Goal: Task Accomplishment & Management: Use online tool/utility

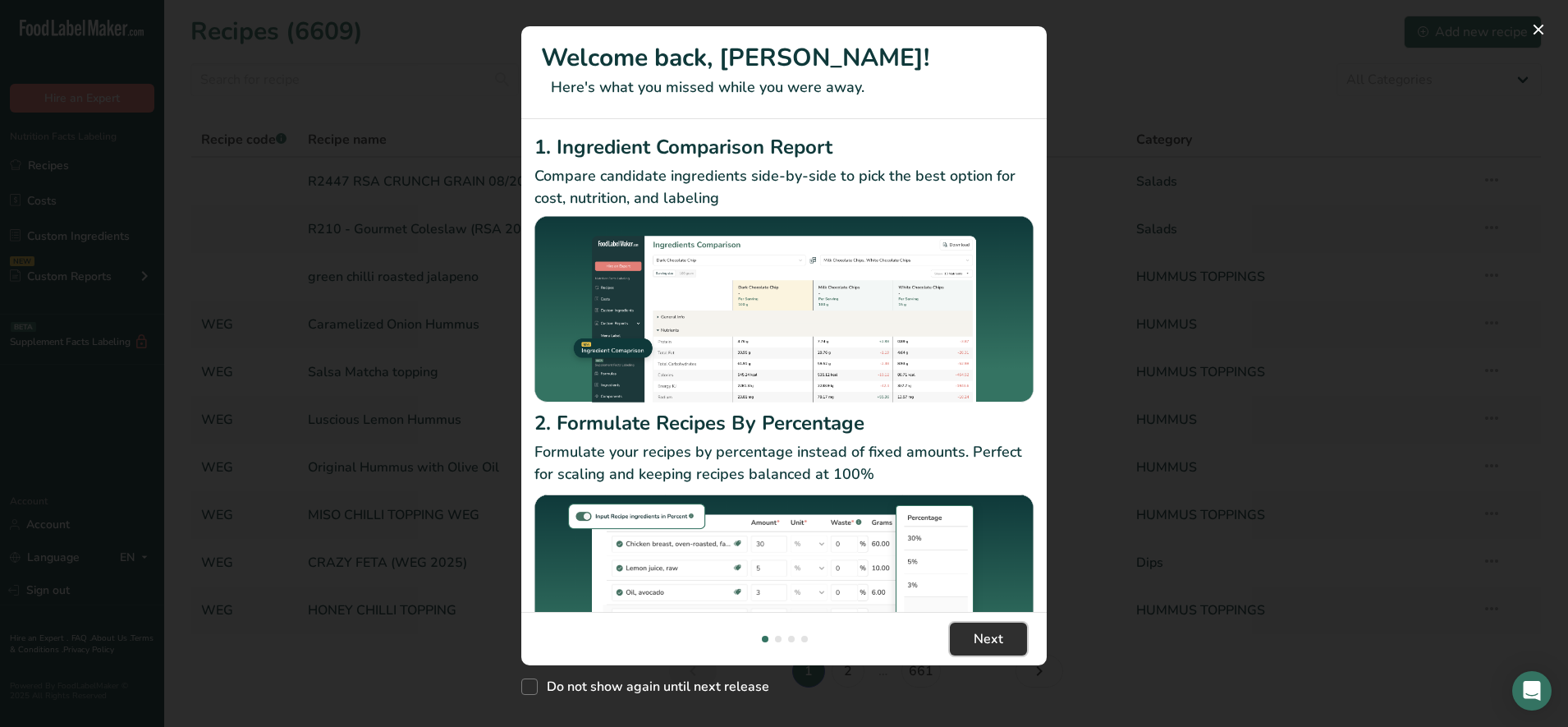
click at [985, 645] on span "Next" at bounding box center [988, 638] width 29 height 19
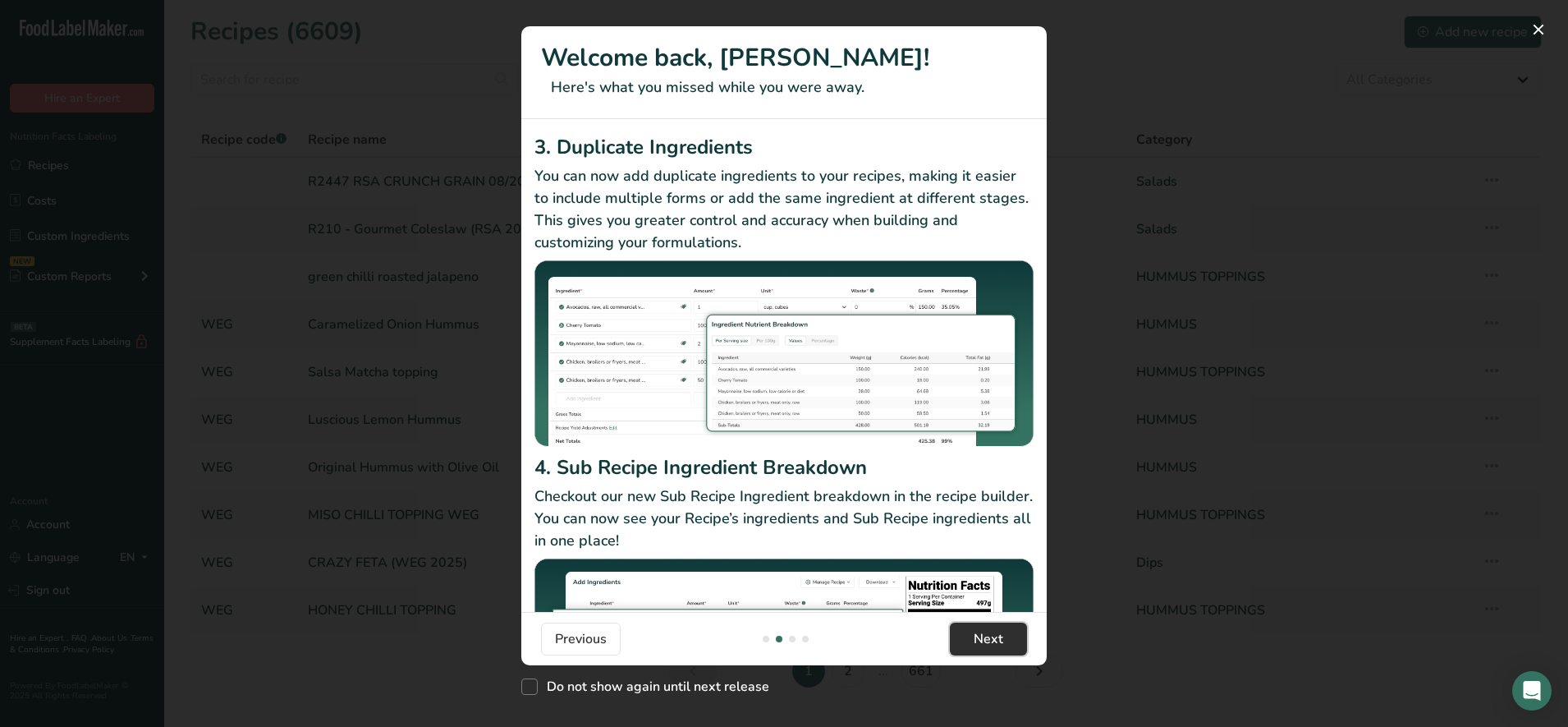
click at [990, 637] on span "Next" at bounding box center [988, 638] width 29 height 19
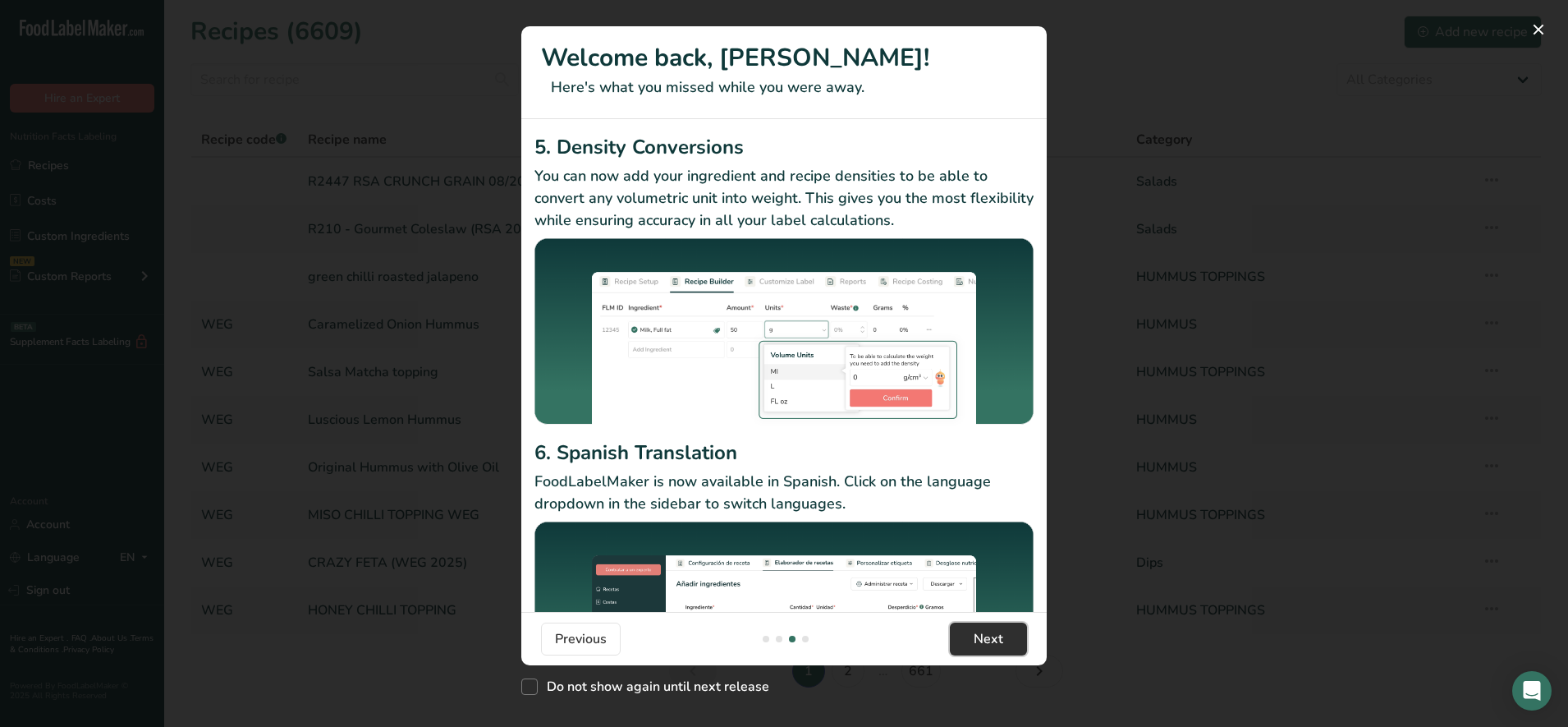
click at [990, 637] on span "Next" at bounding box center [988, 638] width 29 height 19
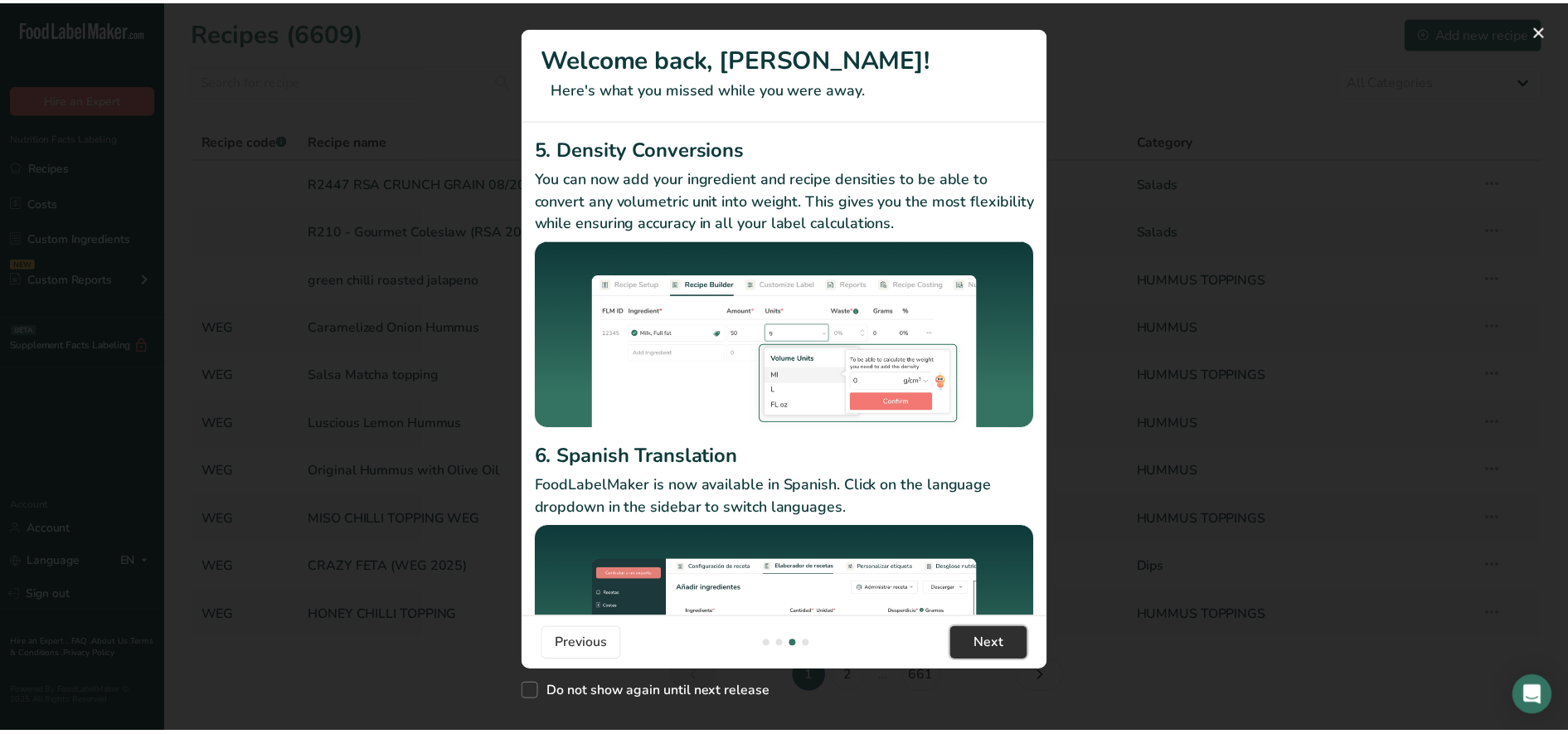
scroll to position [0, 1592]
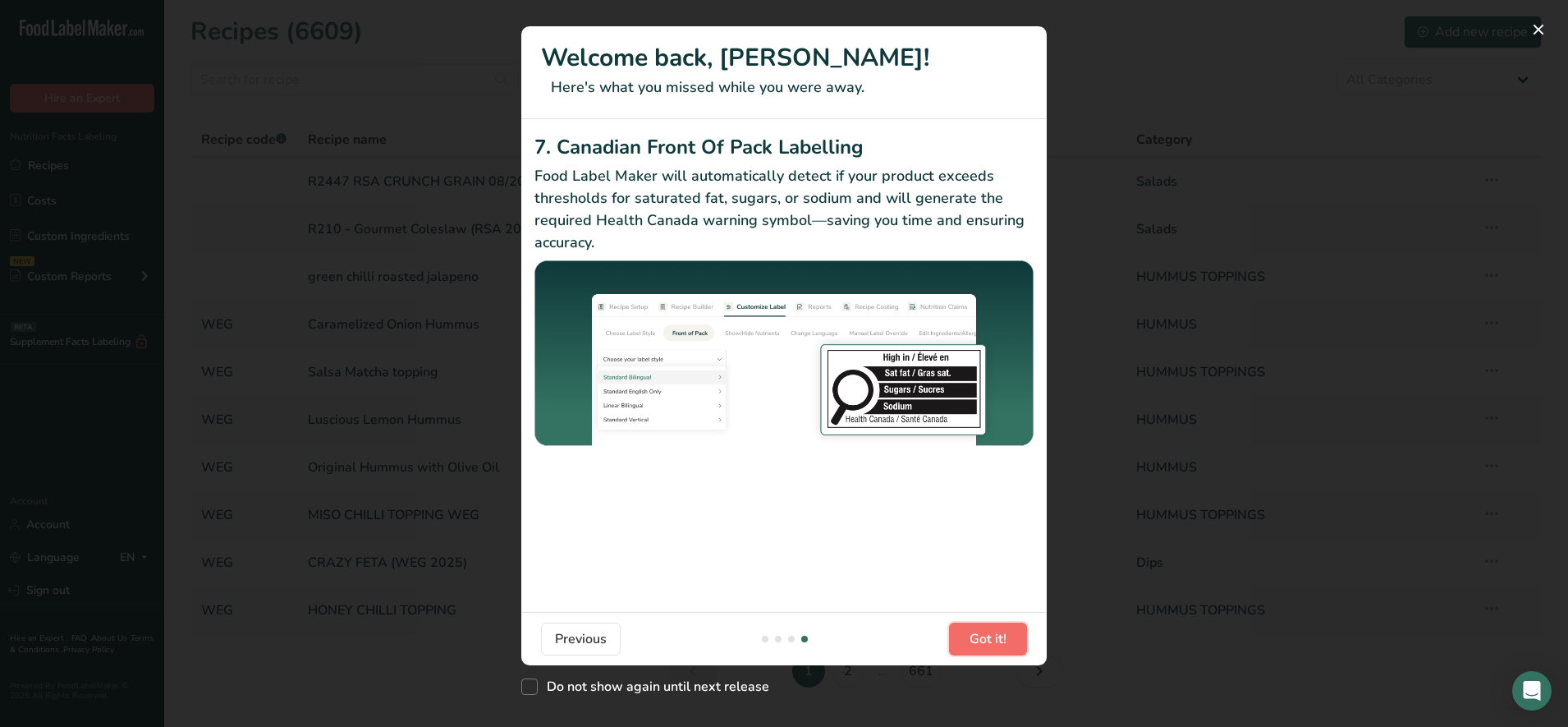
click at [993, 637] on span "Got it!" at bounding box center [988, 638] width 37 height 19
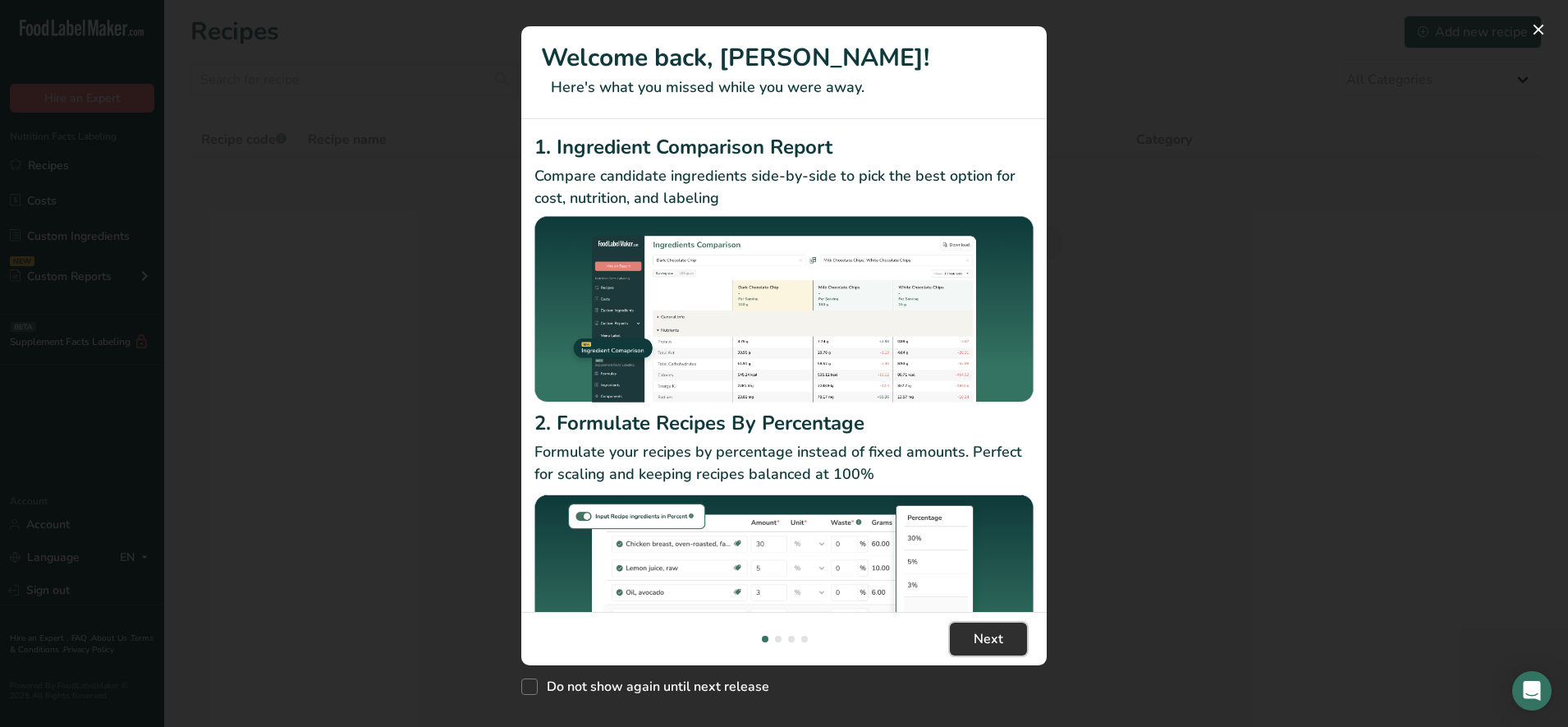
click at [976, 635] on span "Next" at bounding box center [988, 638] width 29 height 19
click at [976, 634] on span "Next" at bounding box center [988, 638] width 29 height 19
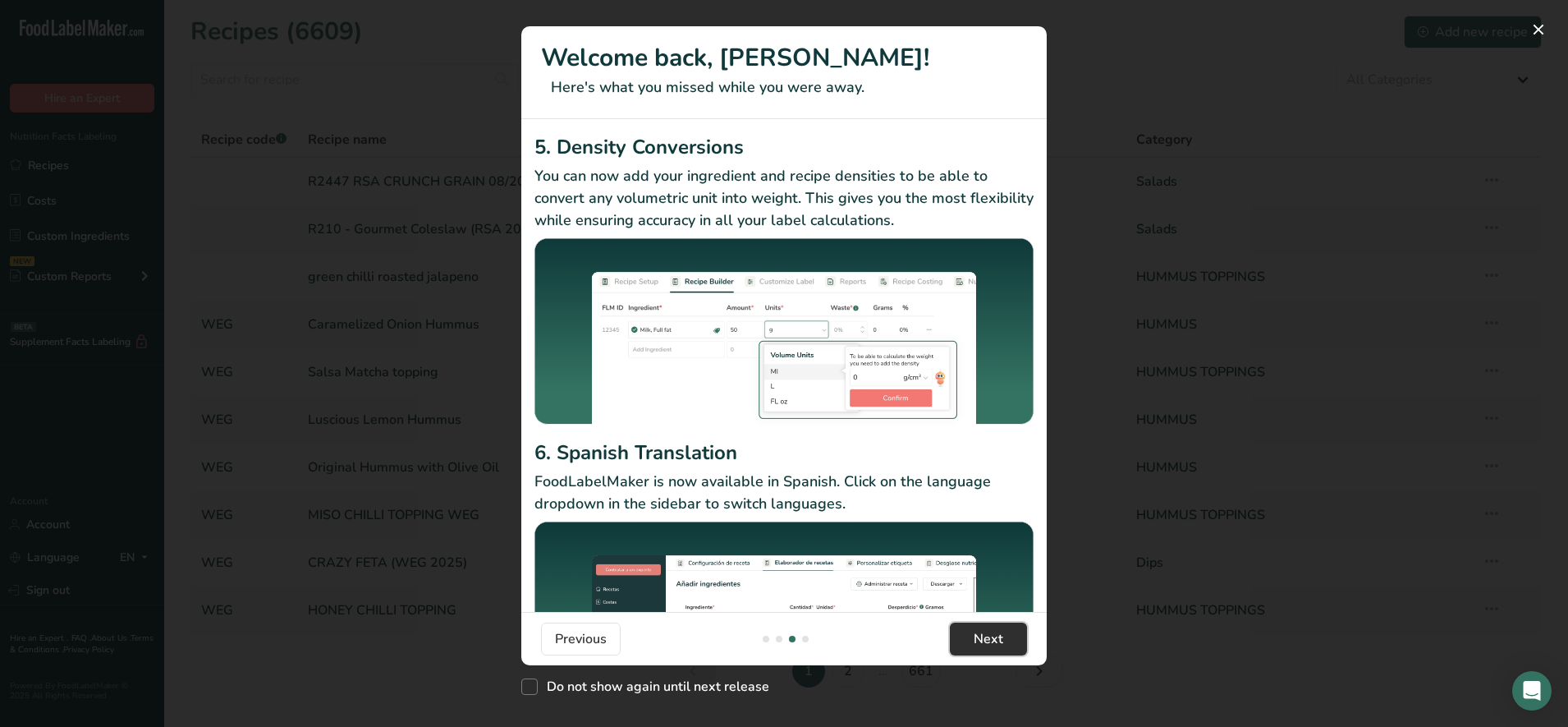
click at [976, 634] on span "Next" at bounding box center [988, 638] width 29 height 19
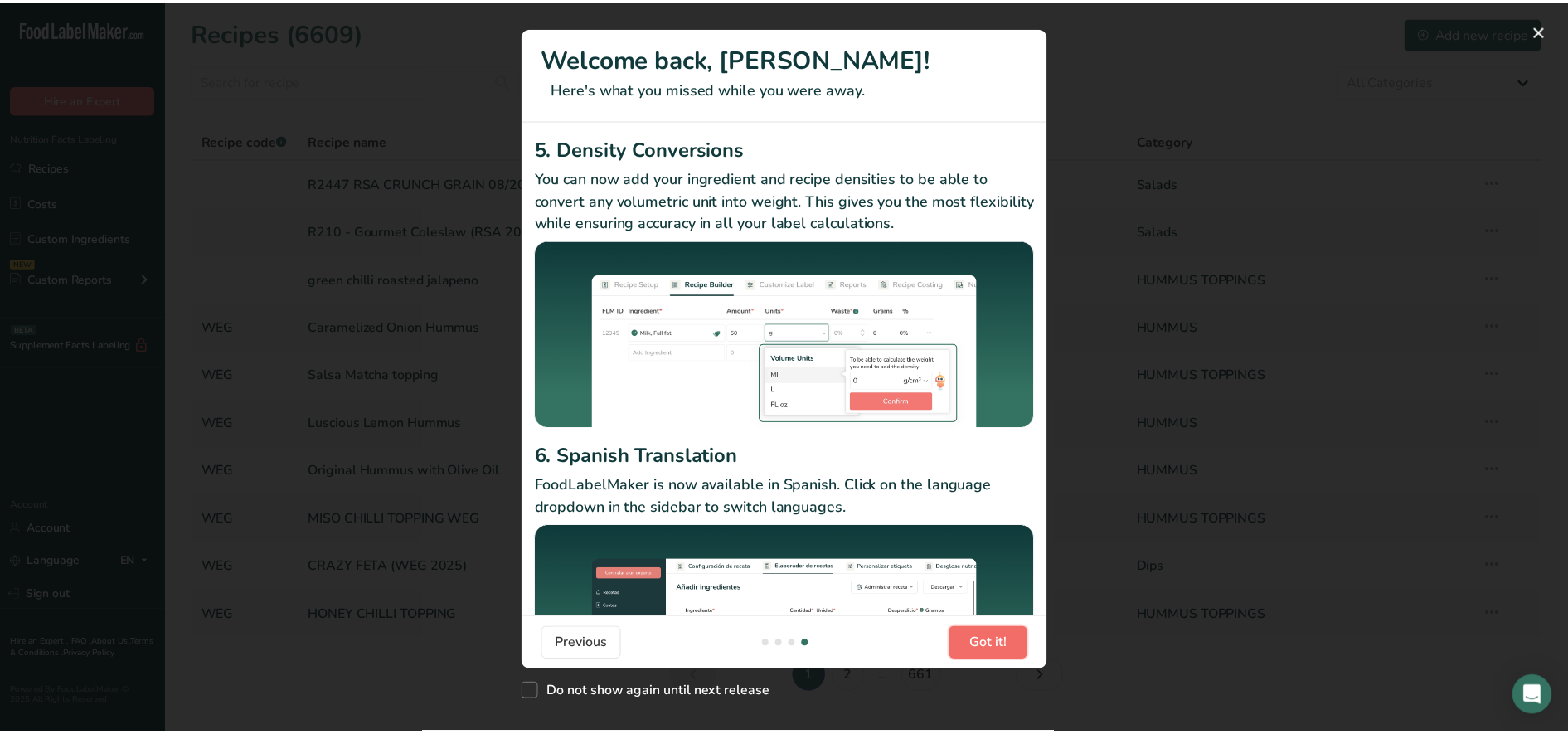
scroll to position [0, 1592]
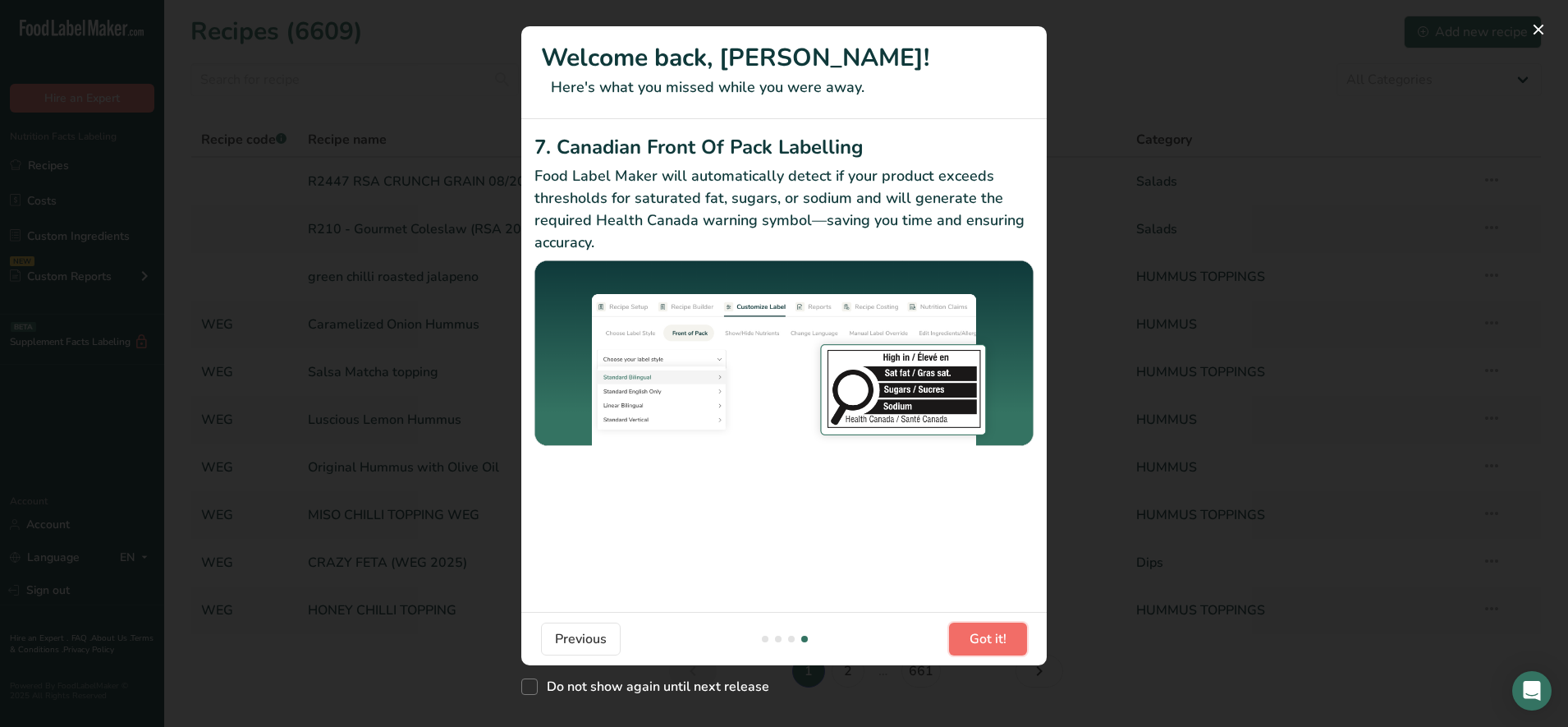
click at [976, 634] on span "Got it!" at bounding box center [988, 638] width 37 height 19
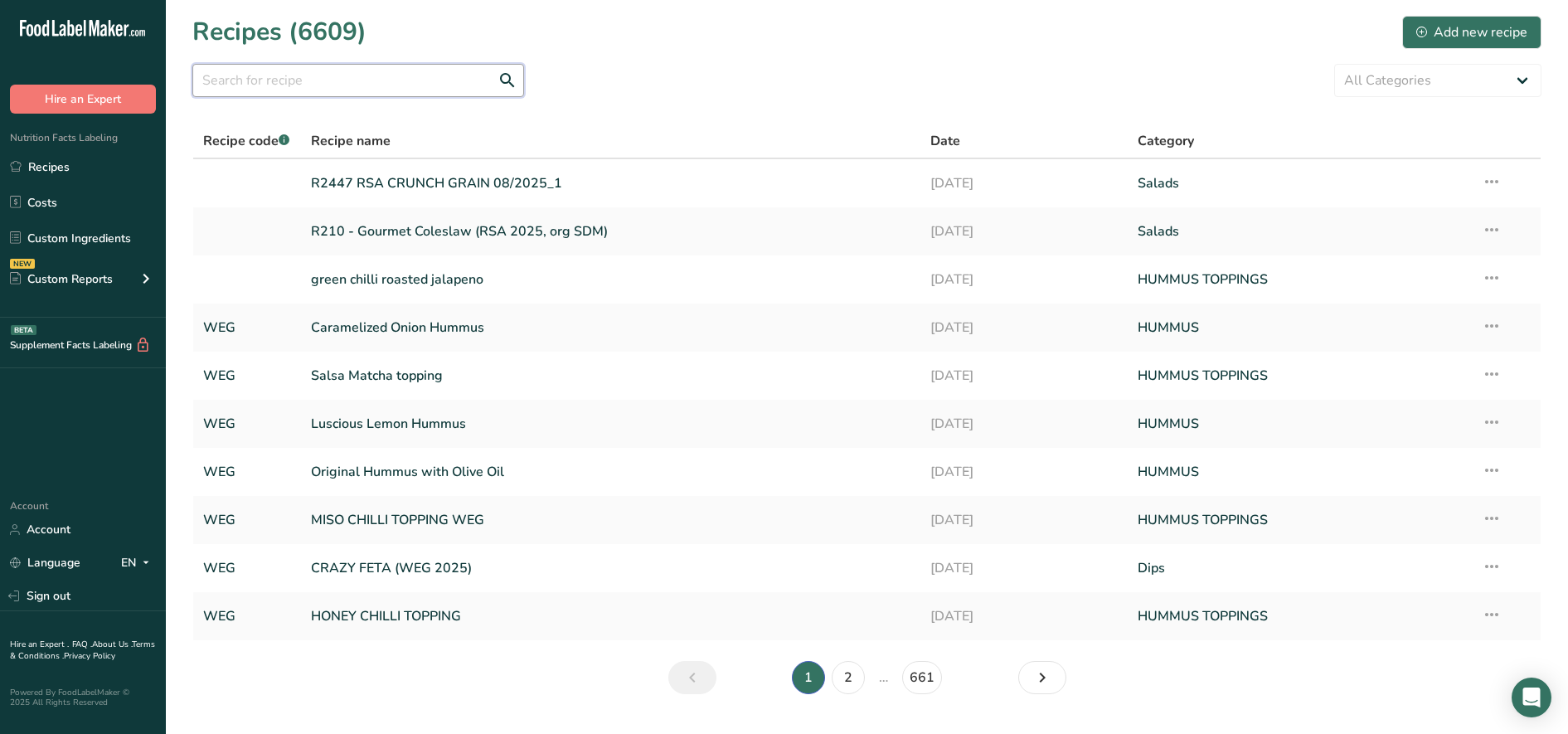
click at [268, 81] on input "text" at bounding box center [358, 80] width 331 height 33
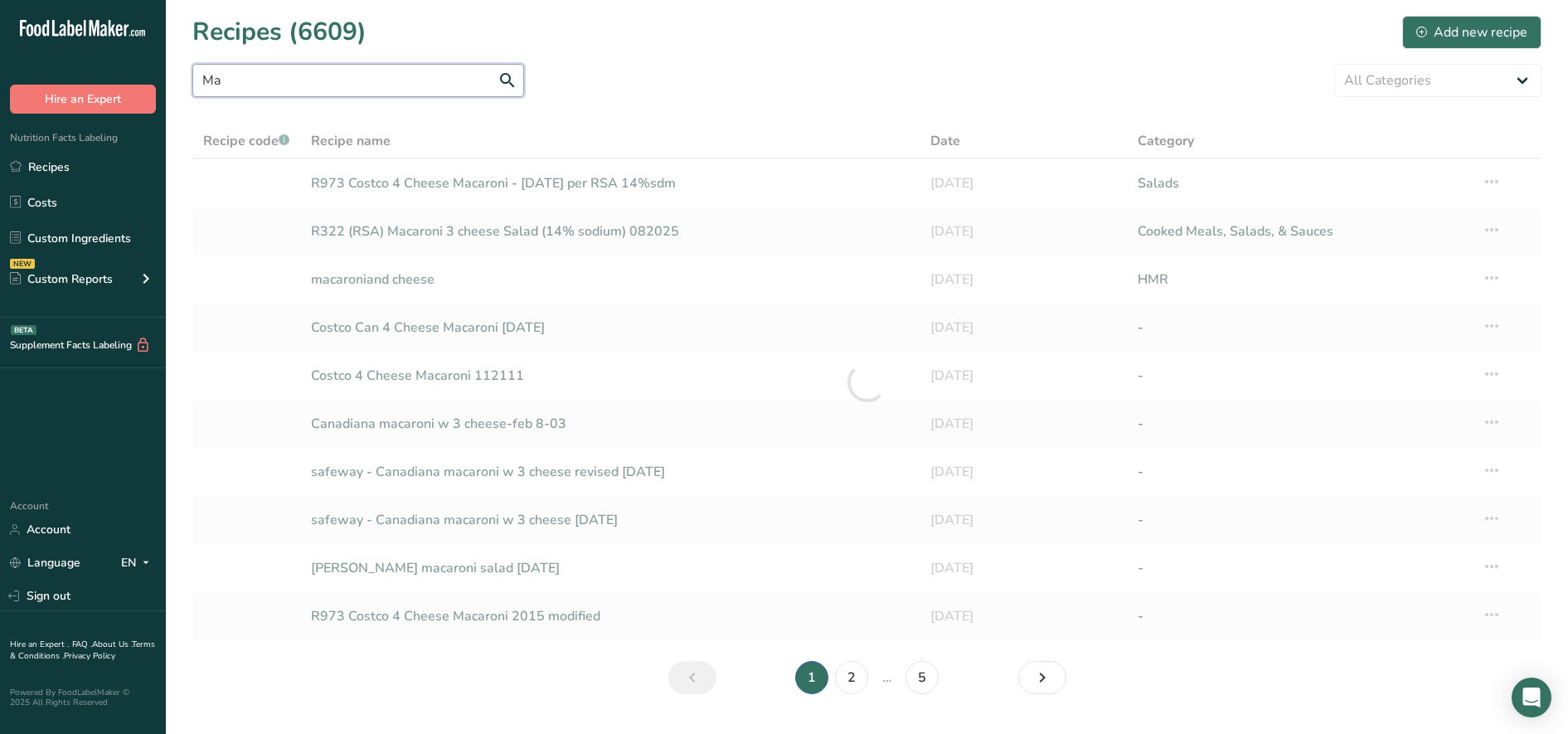
type input "M"
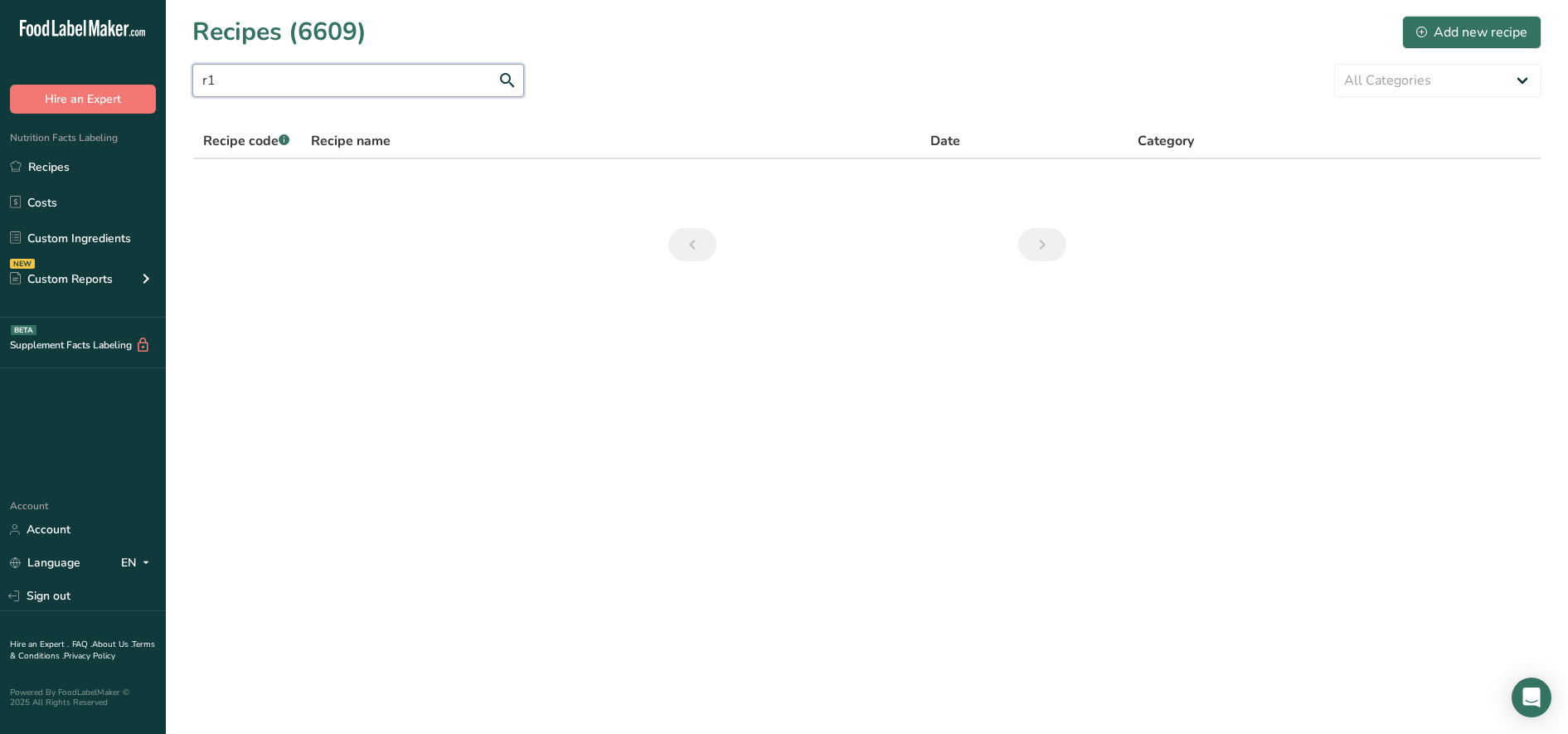
type input "r"
drag, startPoint x: 376, startPoint y: 76, endPoint x: 201, endPoint y: 54, distance: 176.4
click at [201, 54] on section "Recipes (6609) Add new recipe macaroni and cheese salad All Categories Baked Go…" at bounding box center [867, 144] width 1402 height 288
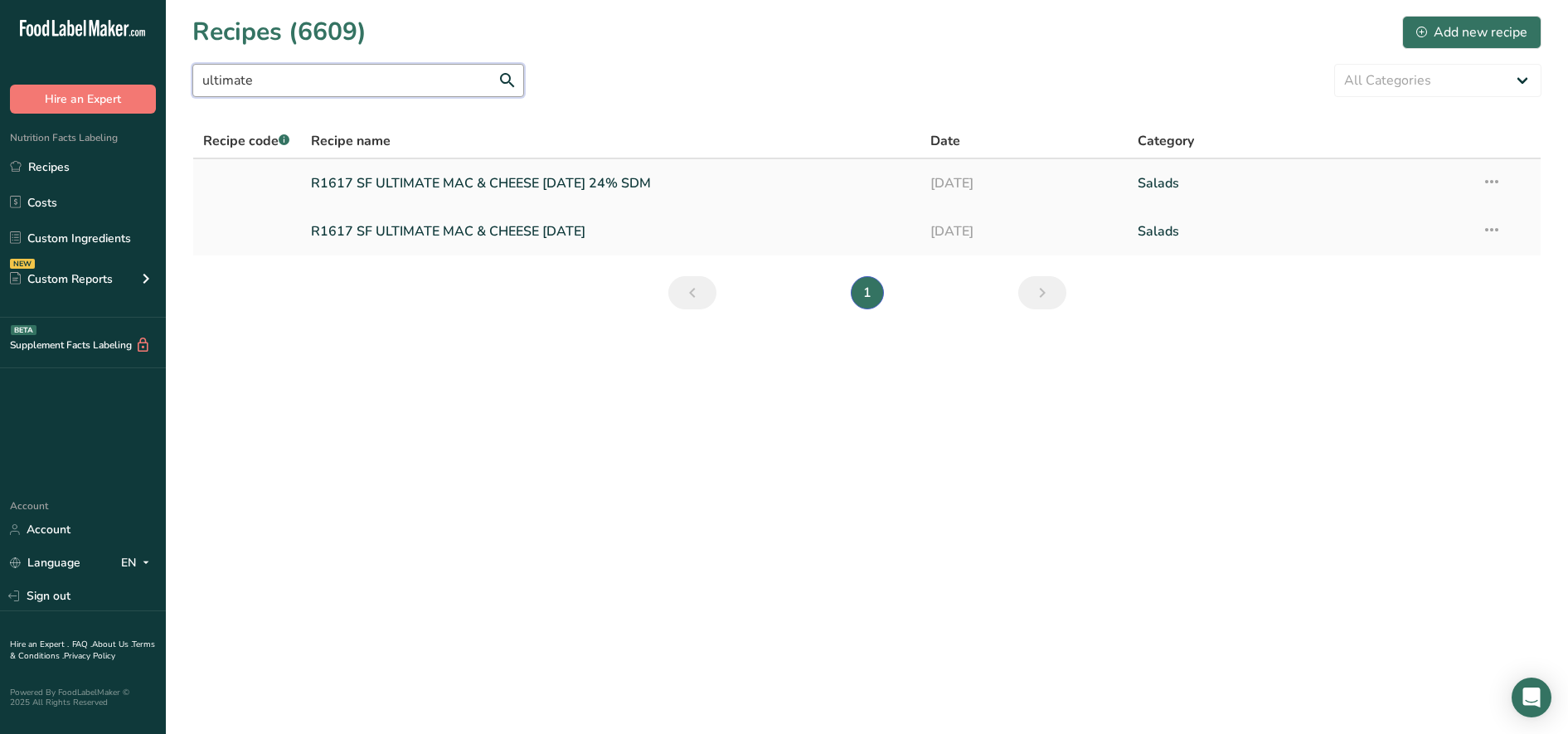
type input "ultimate"
click at [534, 184] on link "R1617 SF ULTIMATE MAC & CHEESE [DATE] 24% SDM" at bounding box center [611, 183] width 600 height 35
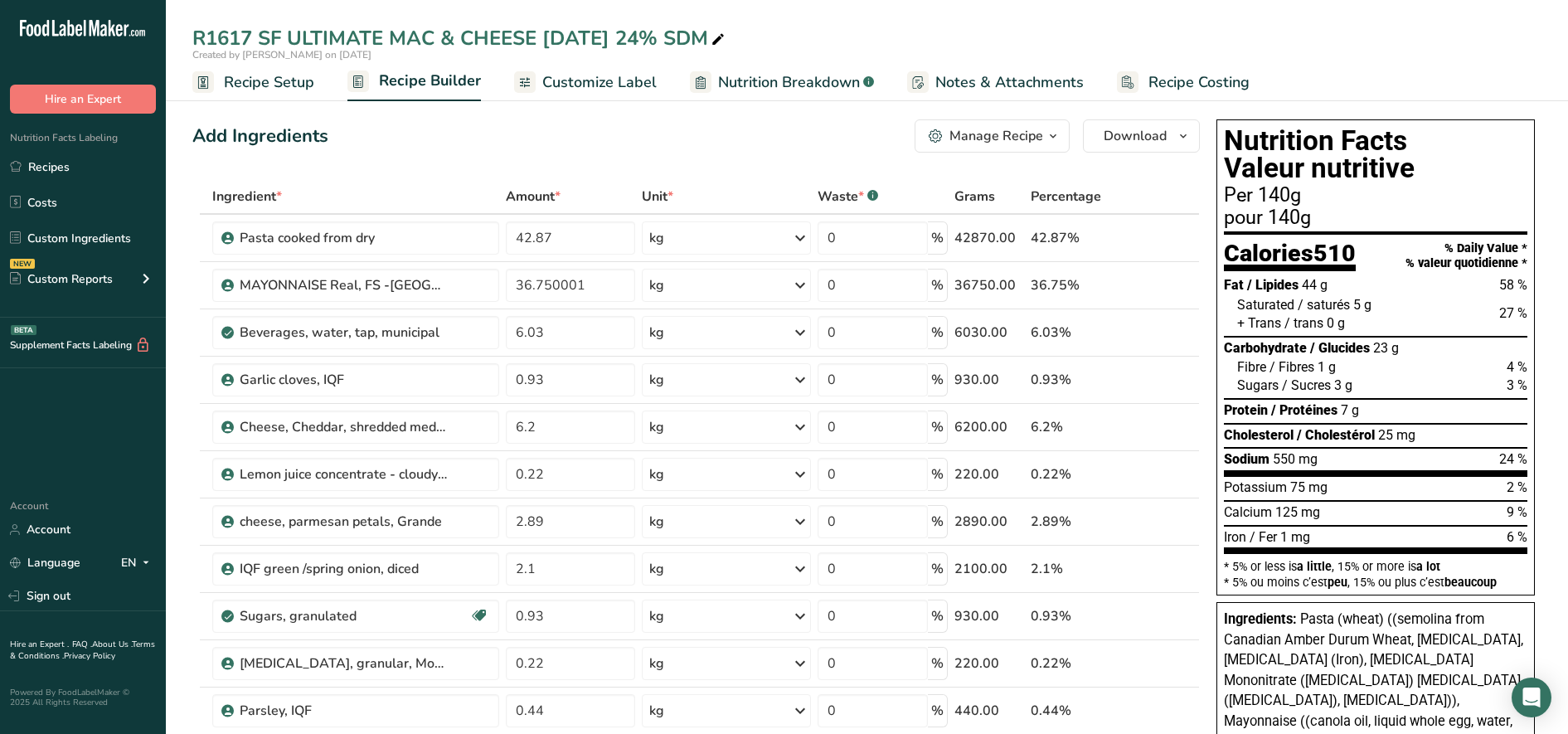
click at [732, 135] on div "Add Ingredients Manage Recipe Delete Recipe Duplicate Recipe Scale Recipe Save …" at bounding box center [696, 136] width 1008 height 33
click at [1368, 382] on div "Sugars / [GEOGRAPHIC_DATA] 3 g 3 %" at bounding box center [1383, 385] width 291 height 18
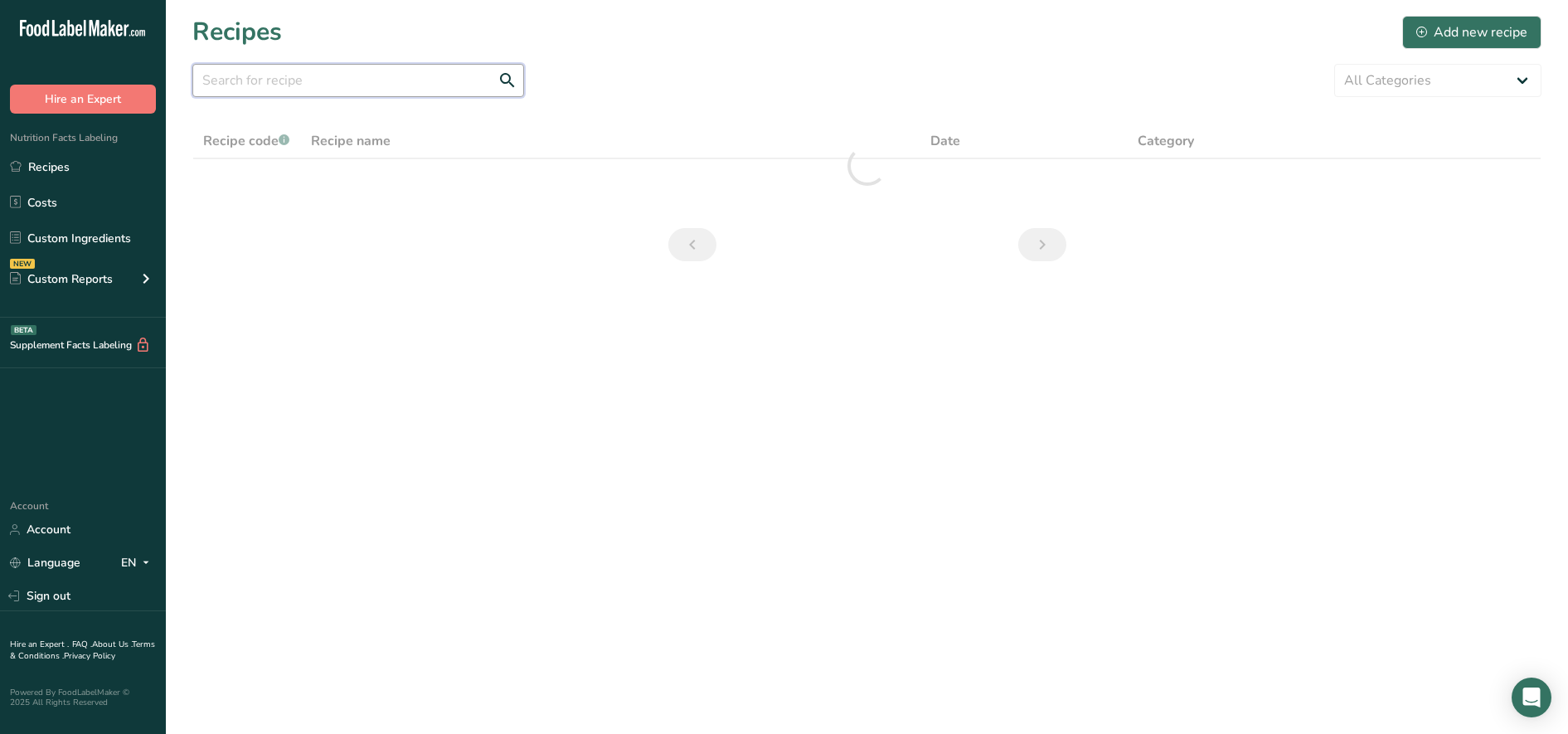
click at [284, 78] on input "text" at bounding box center [358, 80] width 331 height 33
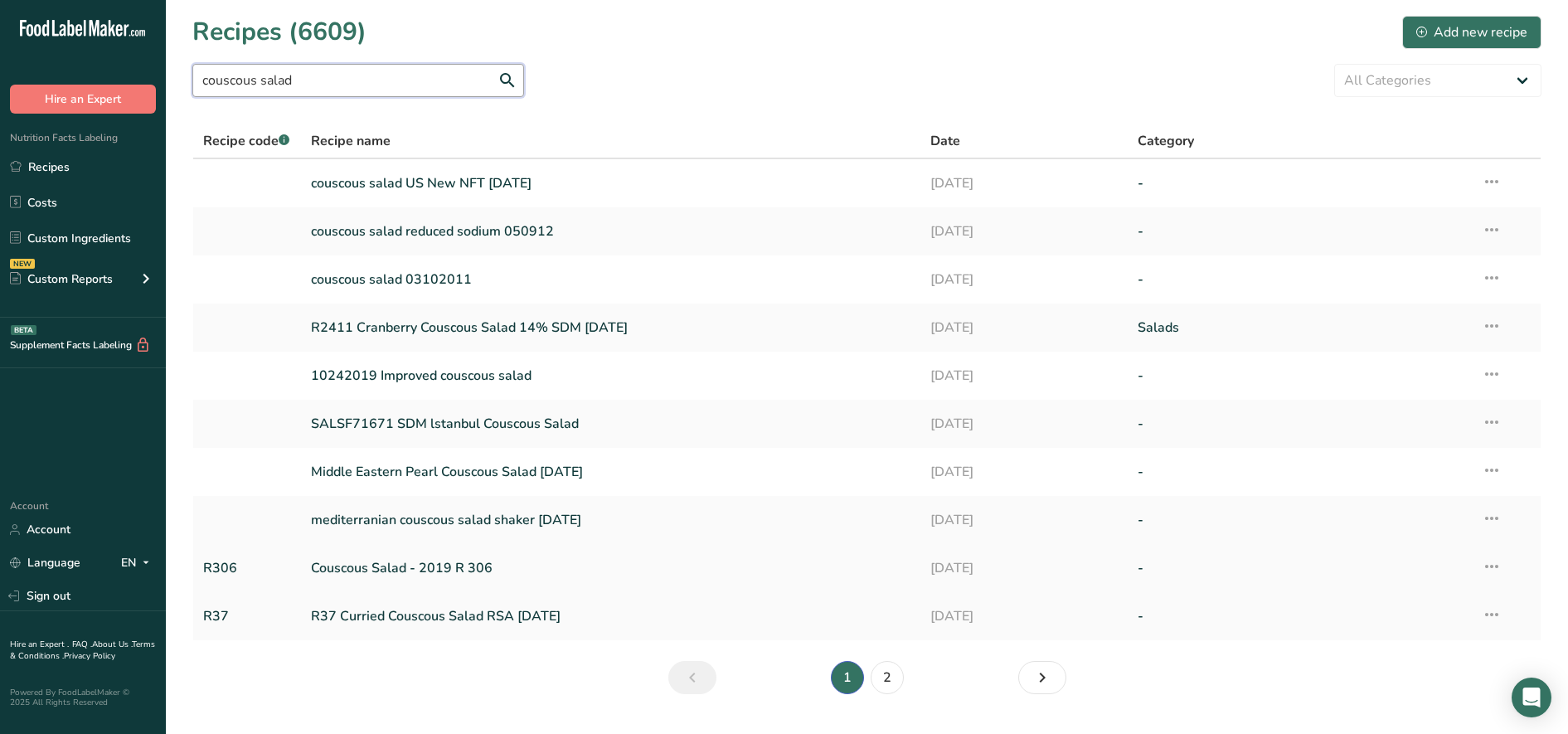
type input "couscous salad"
click at [414, 578] on link "Couscous Salad - 2019 R 306" at bounding box center [611, 567] width 600 height 35
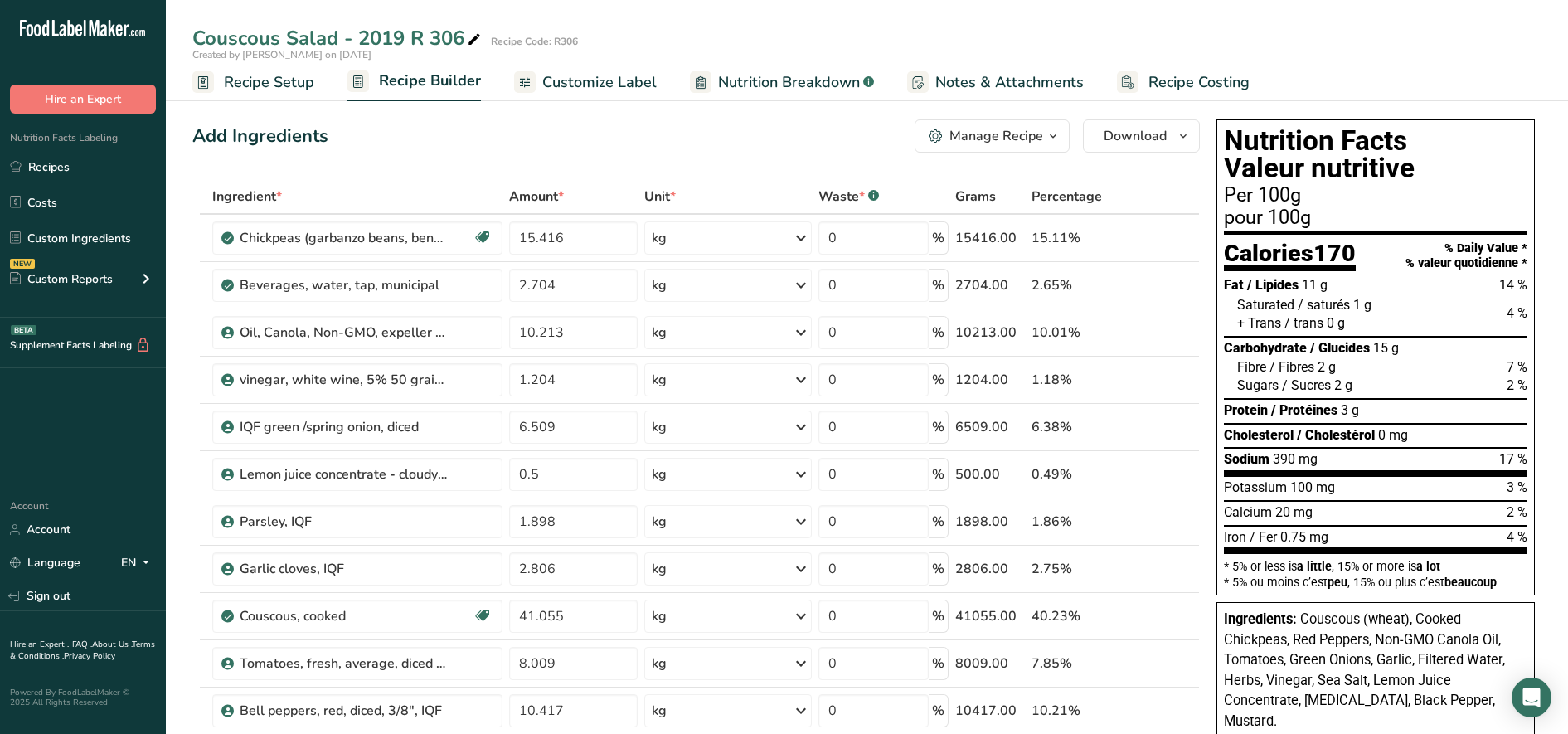
click at [288, 85] on span "Recipe Setup" at bounding box center [269, 82] width 90 height 22
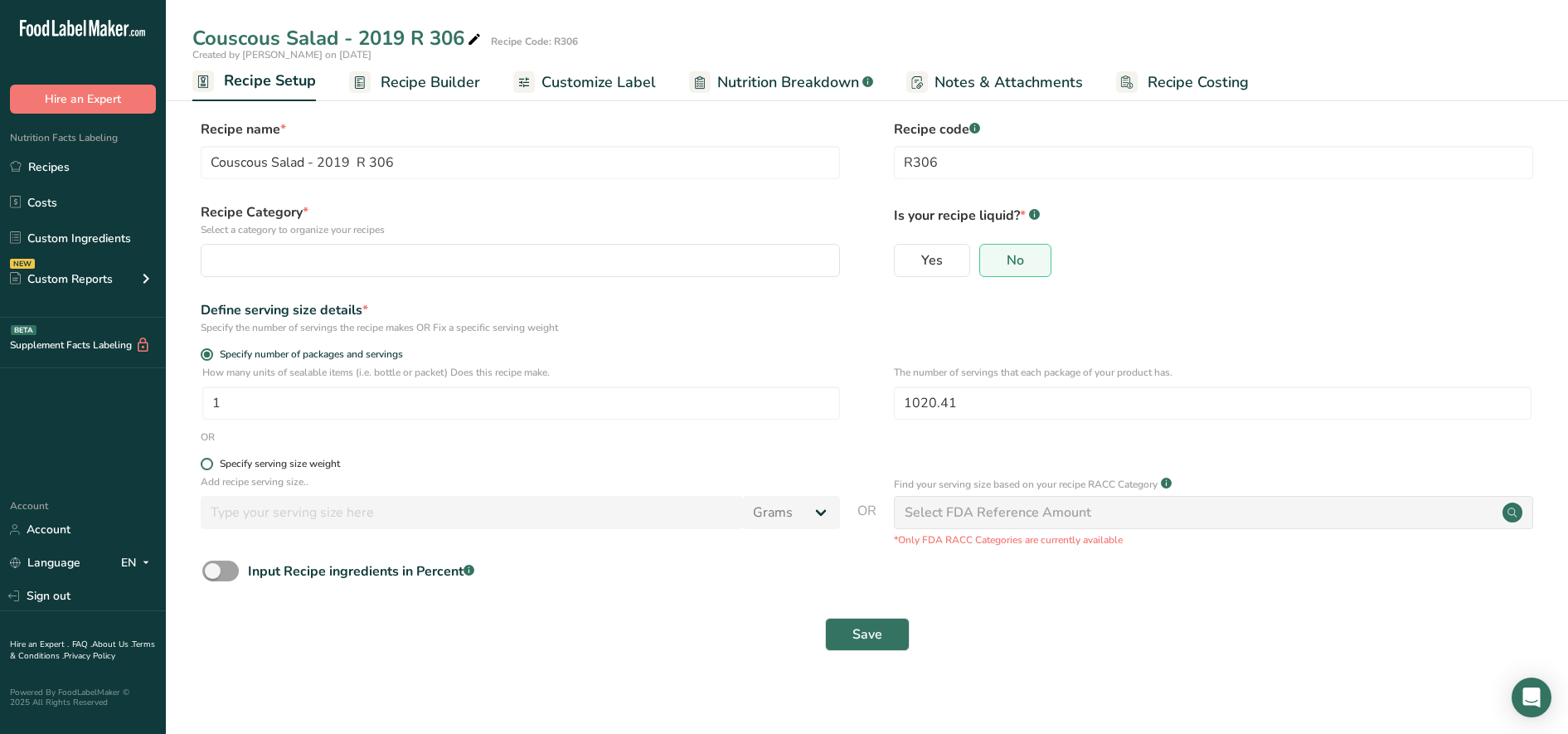
click at [211, 466] on span at bounding box center [207, 464] width 13 height 13
click at [211, 466] on input "Specify serving size weight" at bounding box center [206, 464] width 11 height 11
radio input "true"
radio input "false"
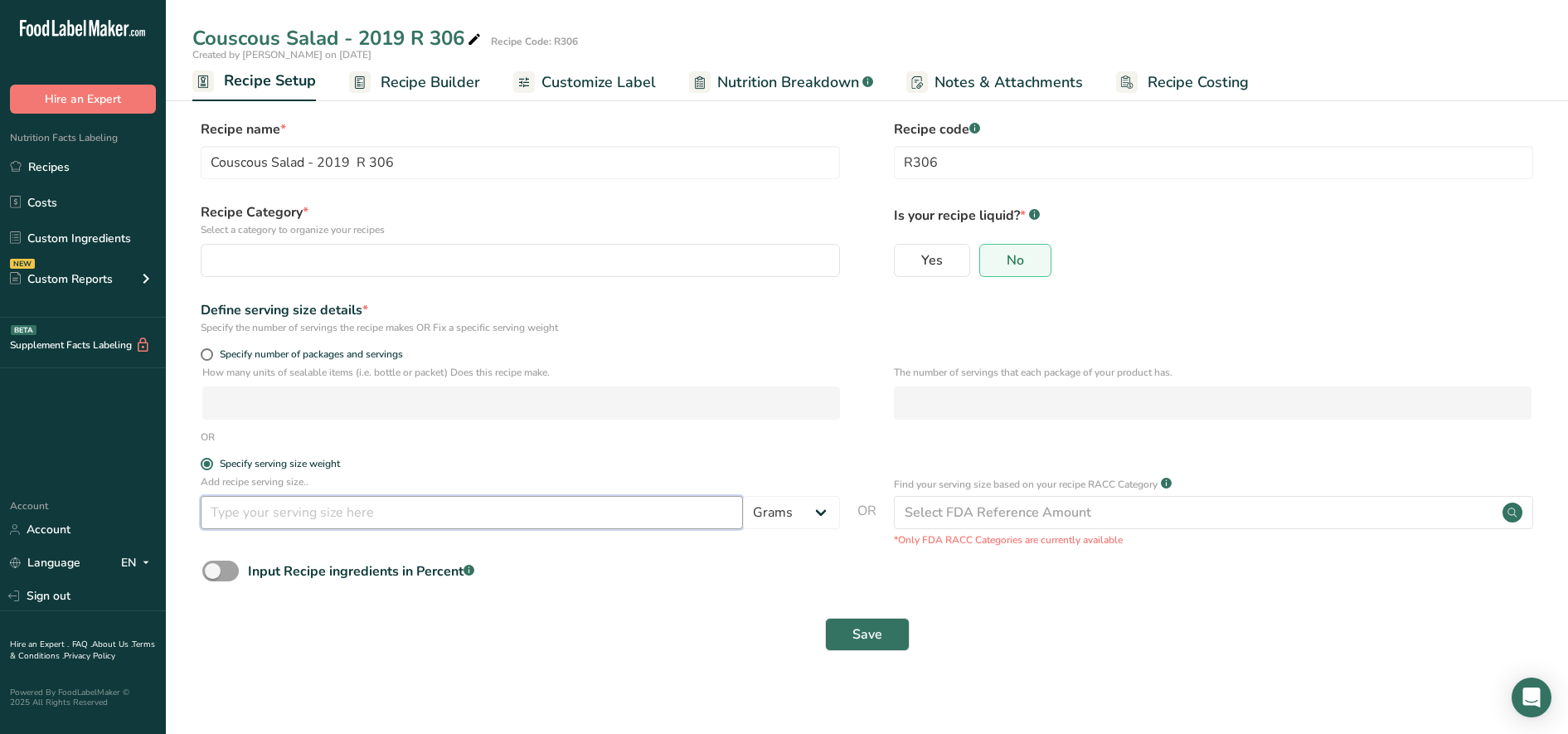
click at [237, 522] on input "number" at bounding box center [472, 511] width 542 height 33
type input "140"
click at [862, 629] on span "Save" at bounding box center [867, 634] width 30 height 20
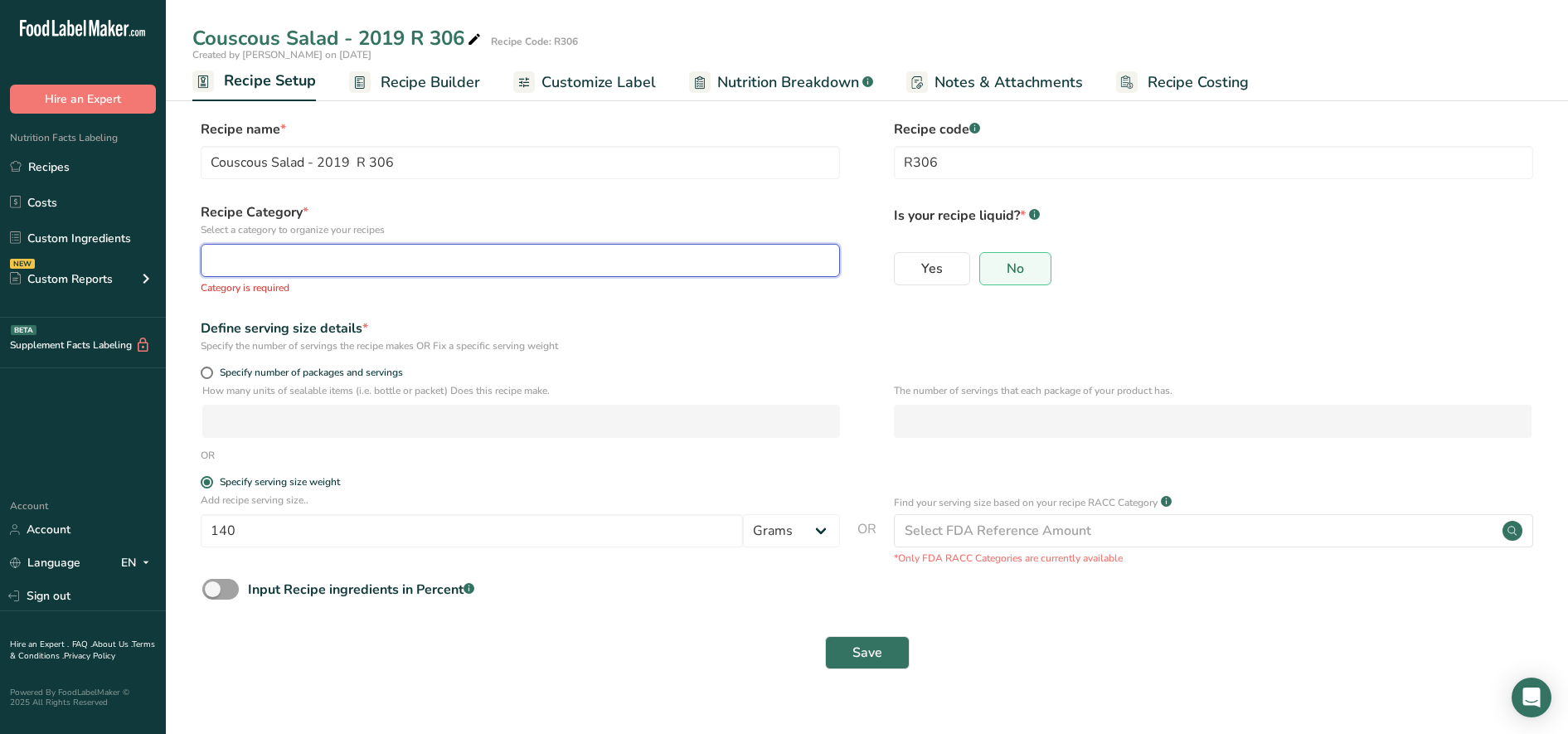
click at [449, 274] on button "button" at bounding box center [520, 260] width 639 height 33
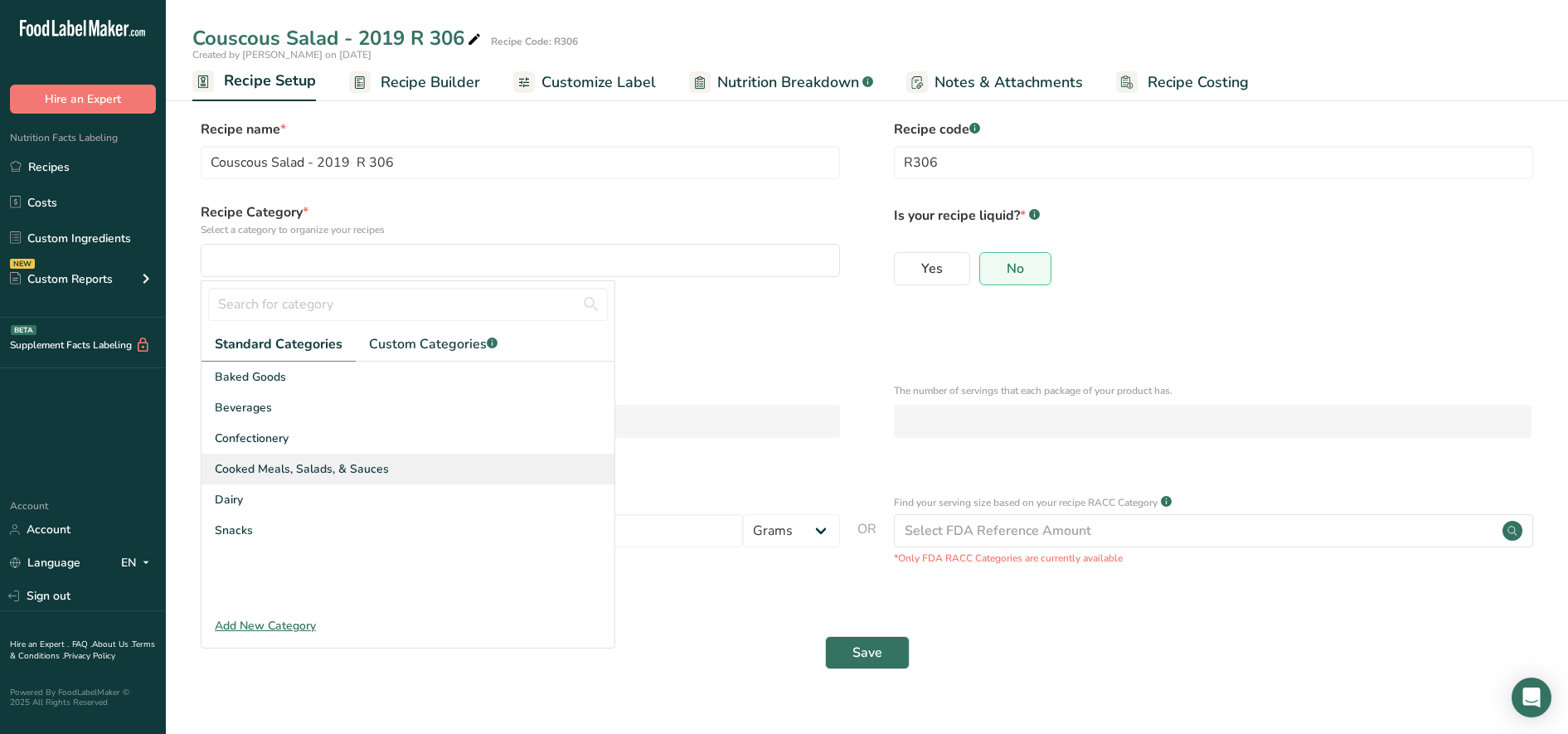
click at [331, 465] on span "Cooked Meals, Salads, & Sauces" at bounding box center [302, 469] width 174 height 17
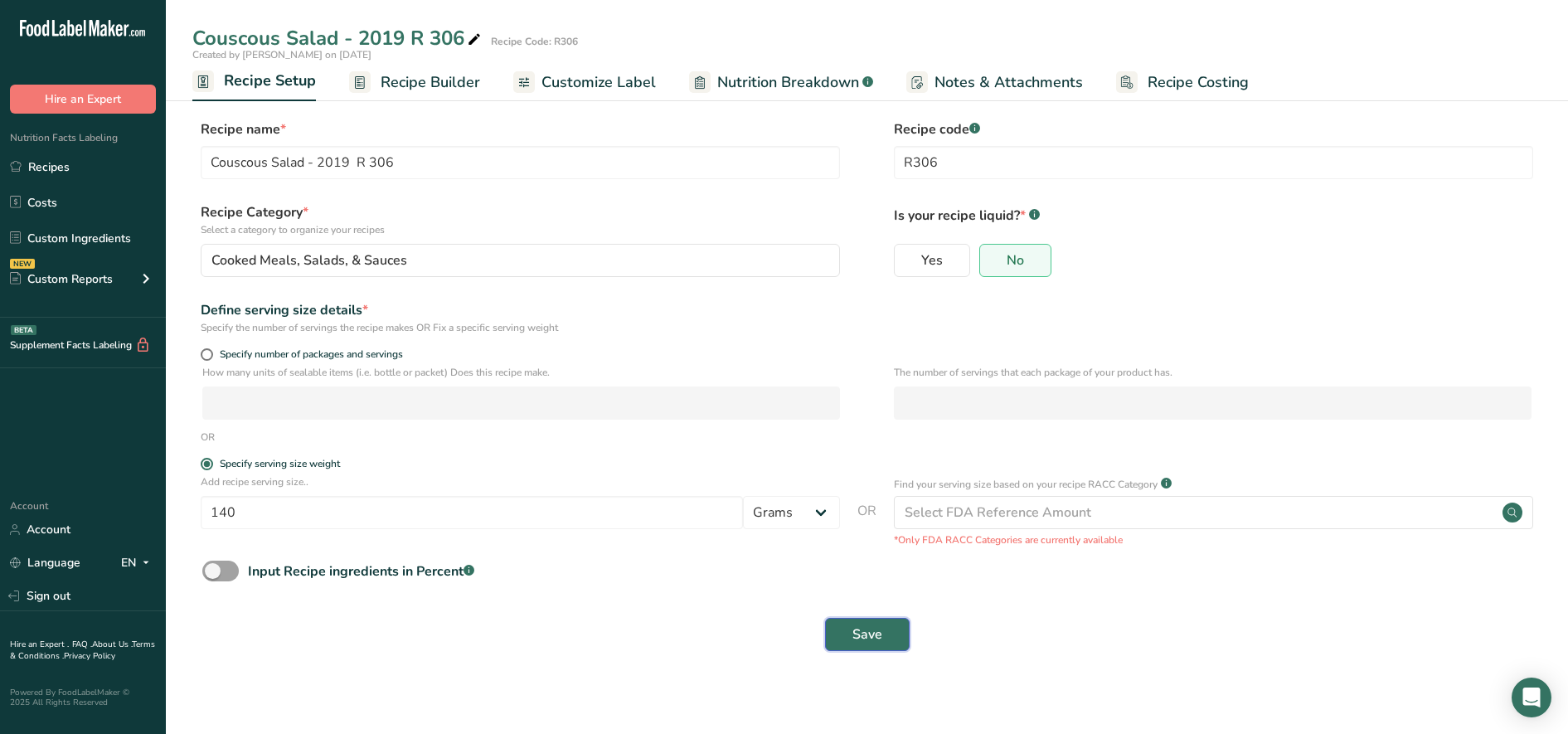
drag, startPoint x: 894, startPoint y: 635, endPoint x: 884, endPoint y: 635, distance: 10.0
click at [892, 635] on button "Save" at bounding box center [868, 634] width 85 height 33
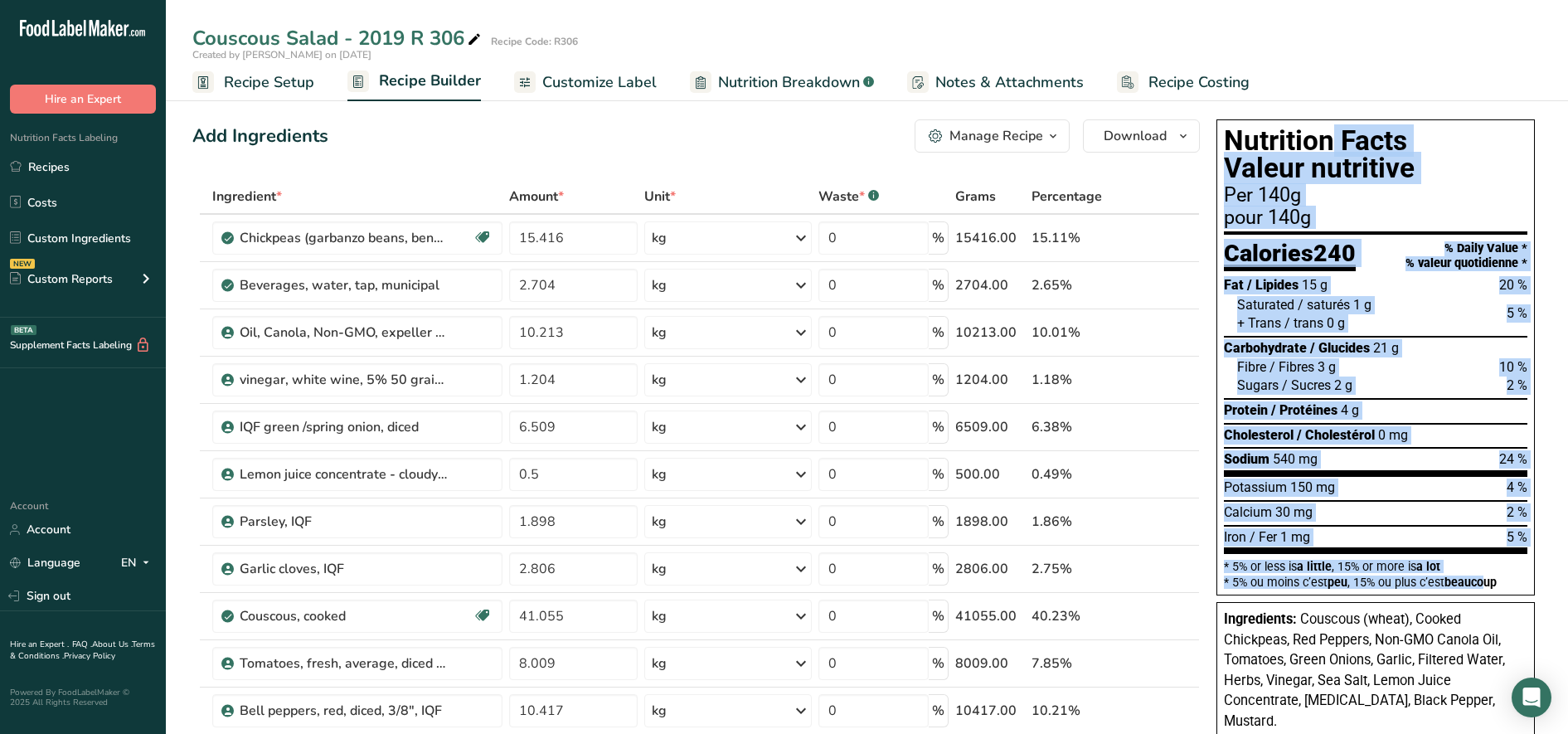
drag, startPoint x: 1228, startPoint y: 139, endPoint x: 1485, endPoint y: 575, distance: 506.1
click at [1485, 575] on div "Nutrition Facts Valeur nutritive Per 140g pour 140g Calories 240 % Daily Value …" at bounding box center [1375, 358] width 319 height 476
click at [1376, 215] on div "pour 140g" at bounding box center [1375, 217] width 303 height 20
drag, startPoint x: 1231, startPoint y: 135, endPoint x: 1537, endPoint y: 580, distance: 540.1
click at [1537, 580] on div "Nutrition Facts Valeur nutritive Per 140g pour 140g Calories 240 % Daily Value …" at bounding box center [1376, 502] width 331 height 779
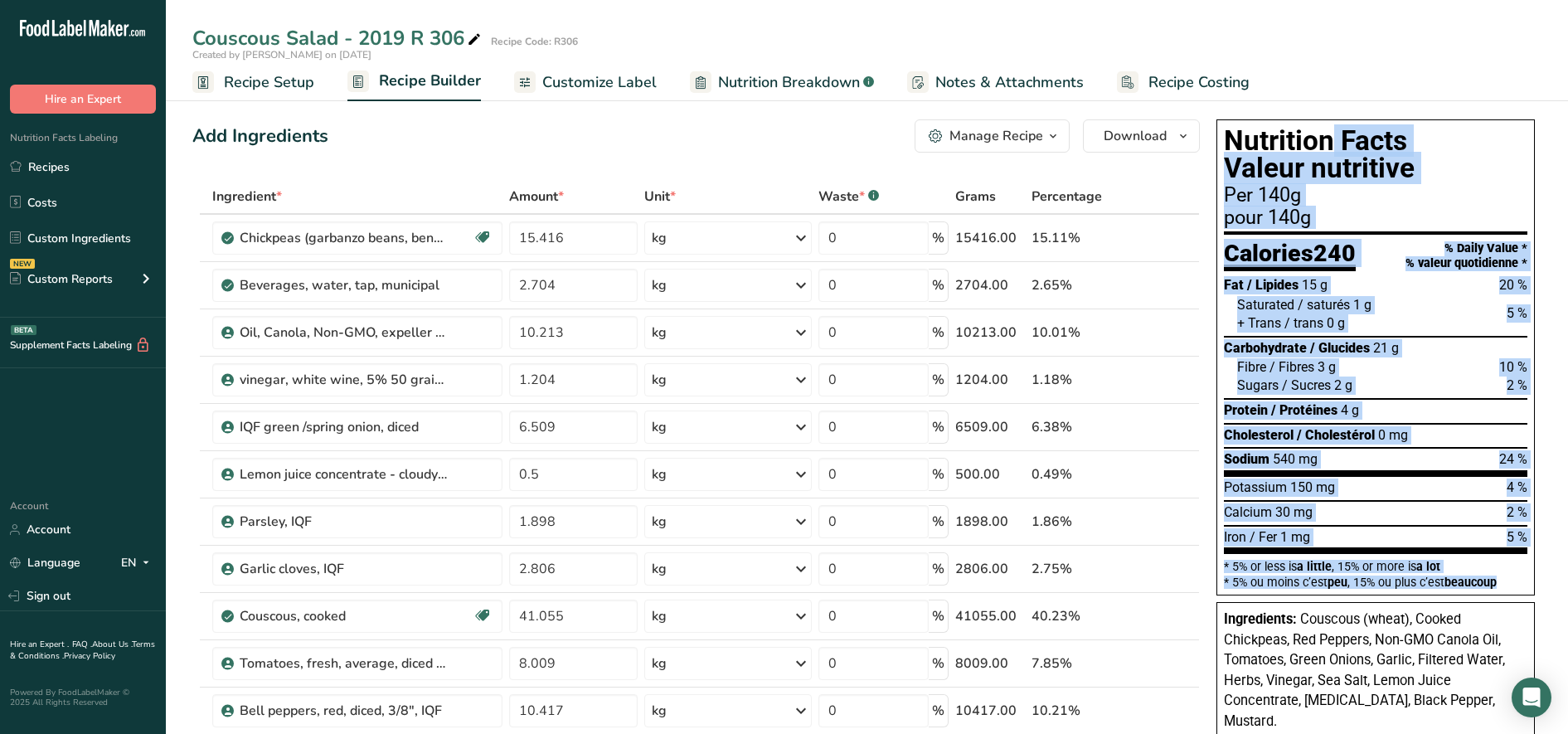
click at [1394, 67] on ul "Recipe Setup Recipe Builder Customize Label Nutrition Breakdown .a-a{fill:#3473…" at bounding box center [867, 82] width 1402 height 39
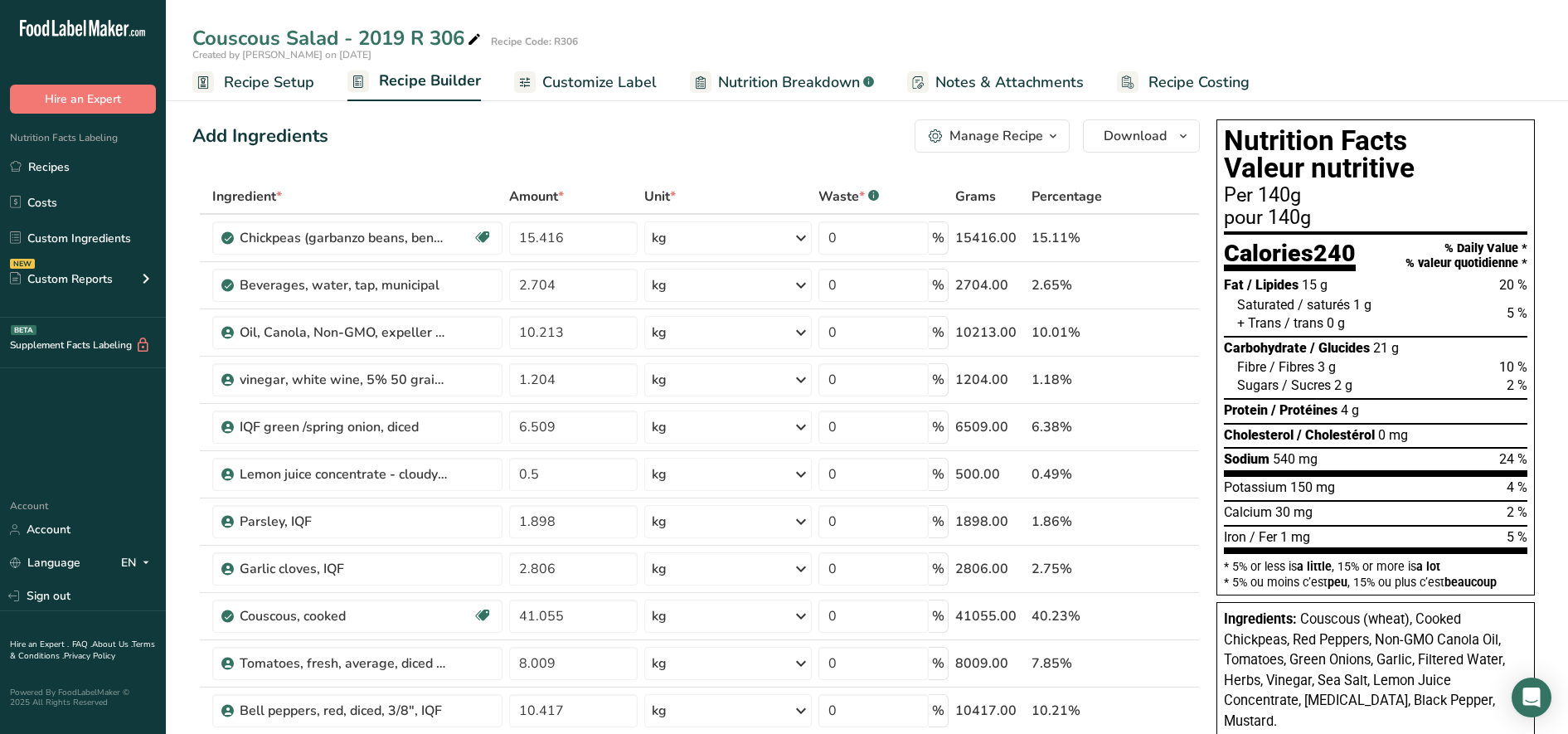
click at [729, 125] on div "Add Ingredients Manage Recipe Delete Recipe Duplicate Recipe Scale Recipe Save …" at bounding box center [696, 136] width 1008 height 33
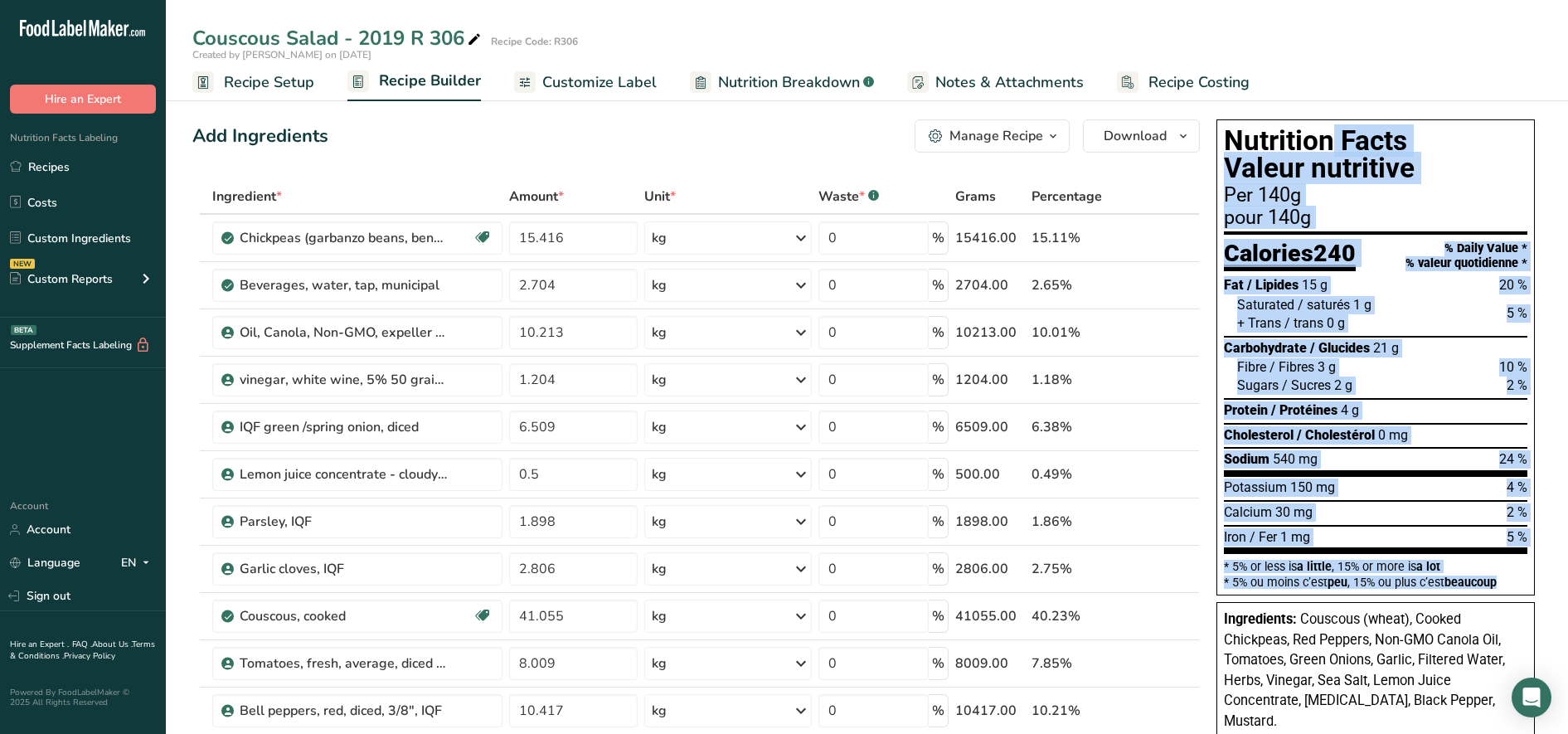
drag, startPoint x: 1226, startPoint y: 137, endPoint x: 1509, endPoint y: 579, distance: 524.8
click at [1509, 580] on div "Nutrition Facts Valeur nutritive Per 140g pour 140g Calories 240 % Daily Value …" at bounding box center [1375, 358] width 319 height 476
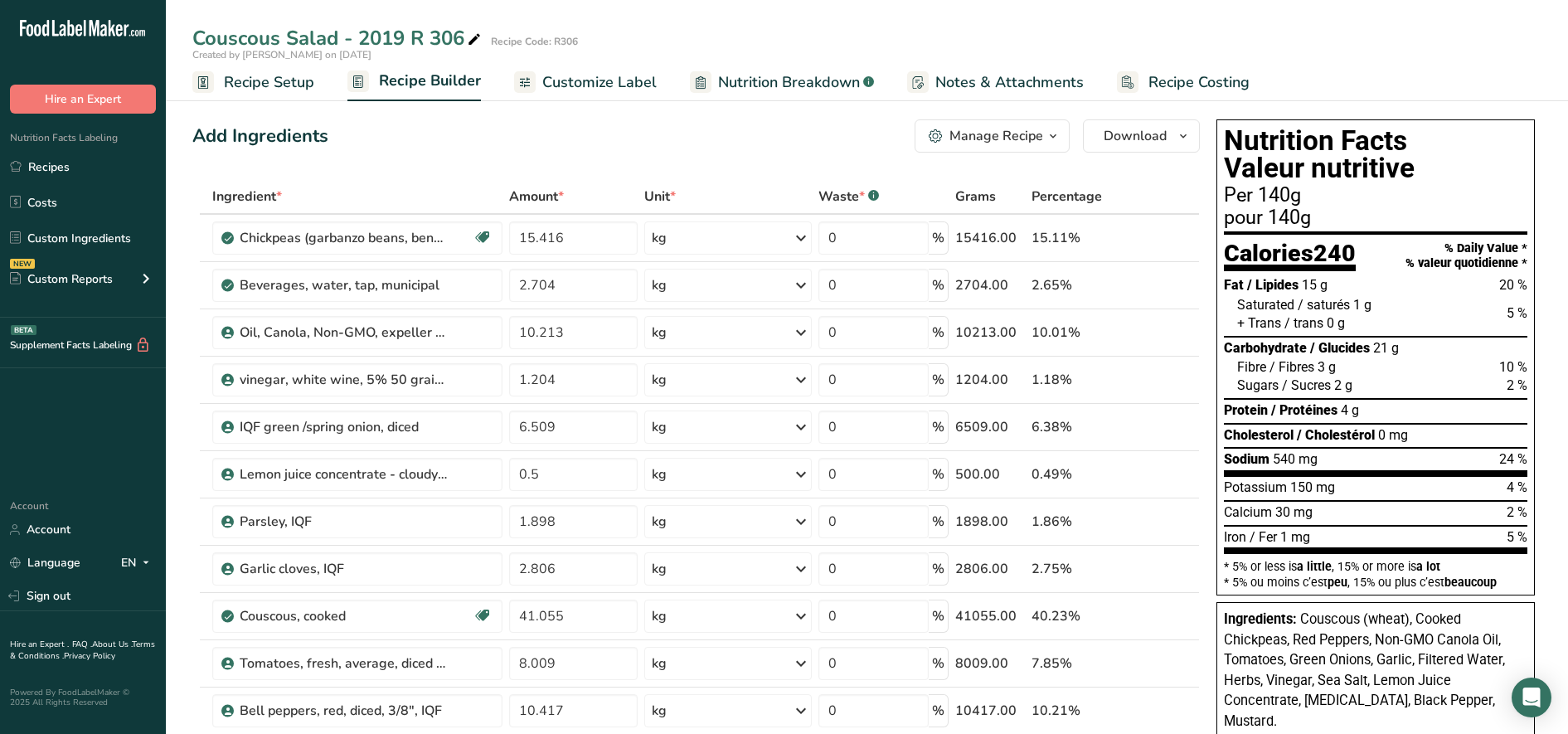
click at [1279, 17] on div "Couscous Salad - 2019 R 306 Recipe Code: R306 Created by [PERSON_NAME] on [DATE…" at bounding box center [867, 50] width 1402 height 101
click at [410, 139] on div "Add Ingredients Manage Recipe Delete Recipe Duplicate Recipe Scale Recipe Save …" at bounding box center [696, 136] width 1008 height 33
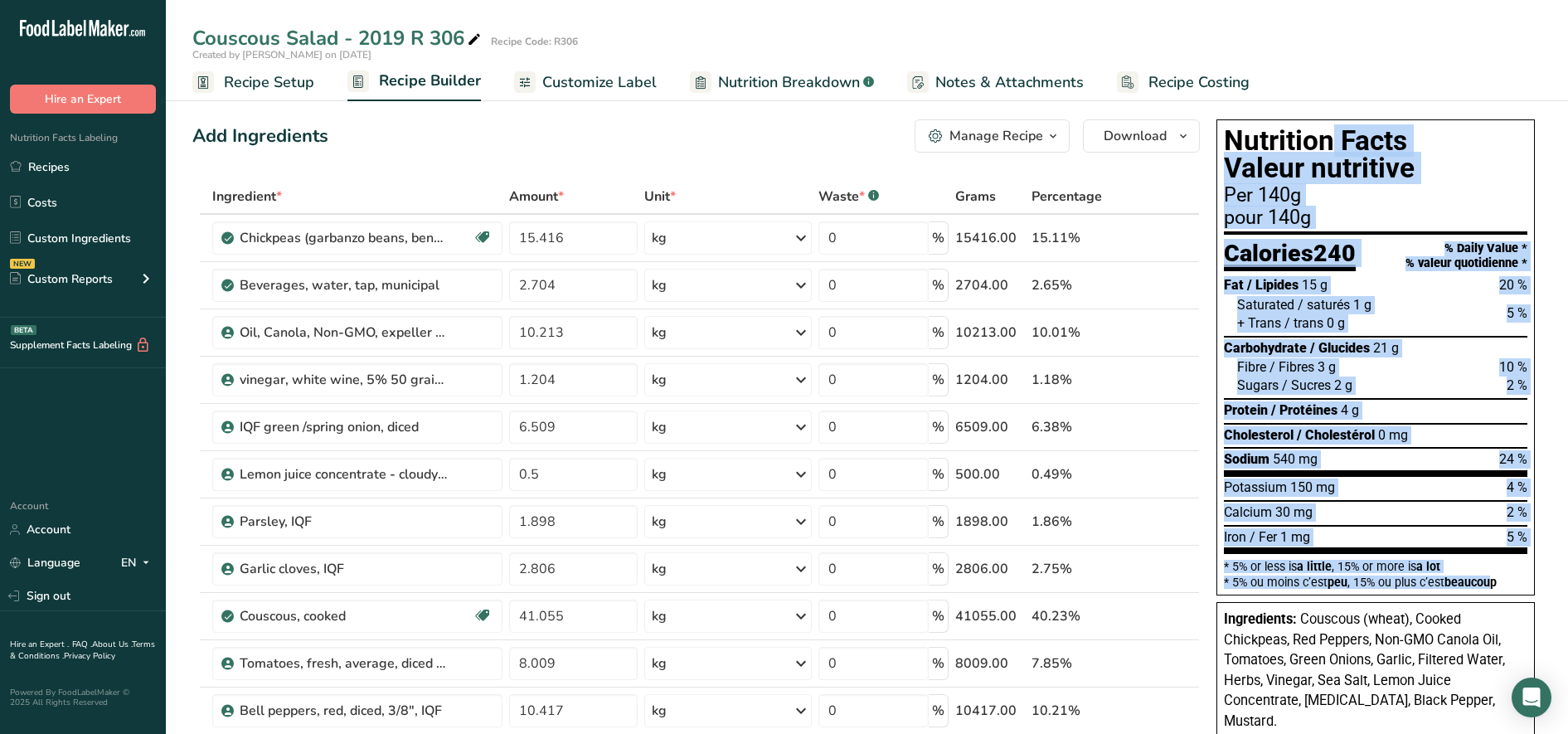
drag, startPoint x: 1227, startPoint y: 135, endPoint x: 1492, endPoint y: 584, distance: 521.4
click at [1492, 584] on div "Nutrition Facts Valeur nutritive Per 140g pour 140g Calories 240 % Daily Value …" at bounding box center [1375, 358] width 319 height 476
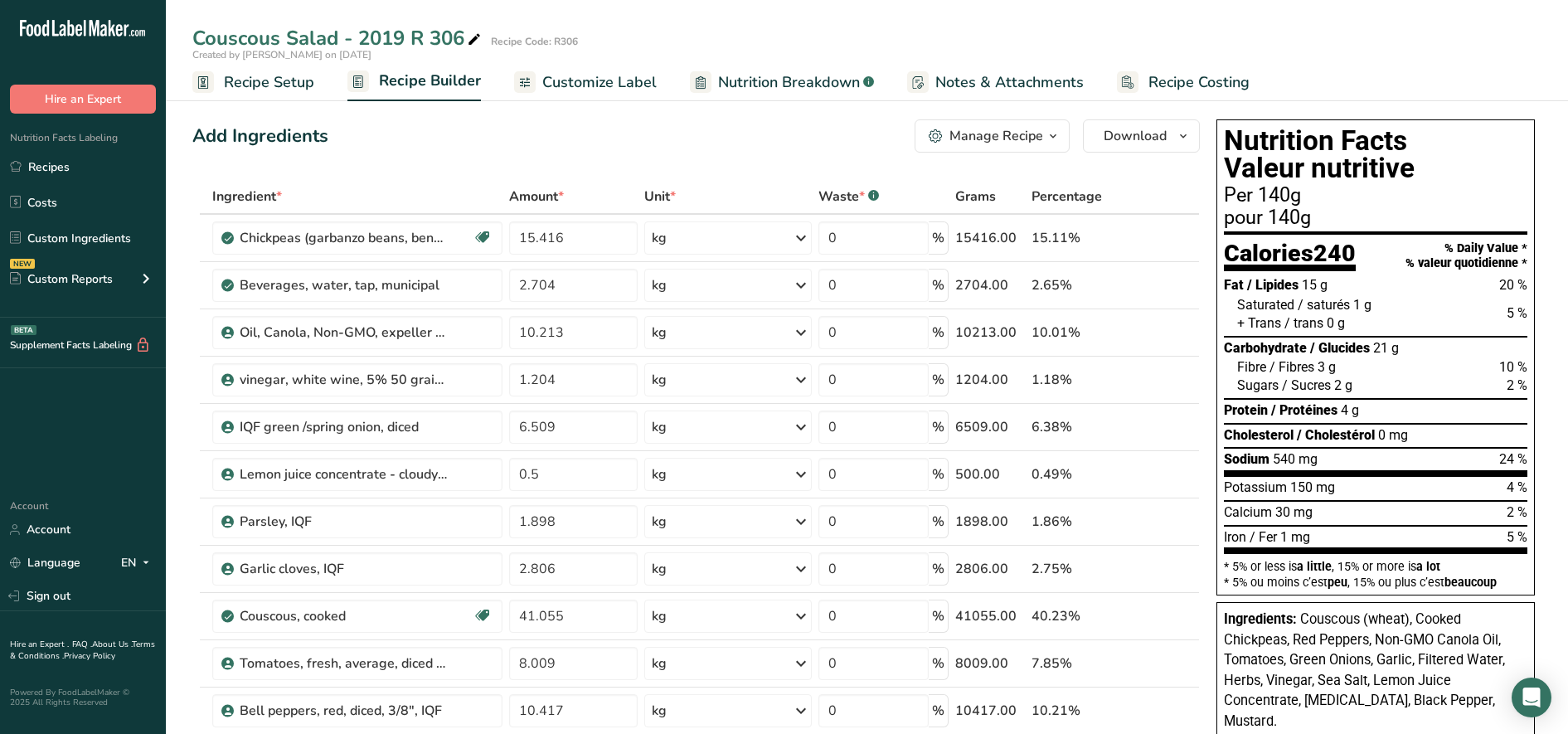
click at [1350, 25] on div "Couscous Salad - 2019 R 306 Recipe Code: R306" at bounding box center [867, 37] width 1402 height 30
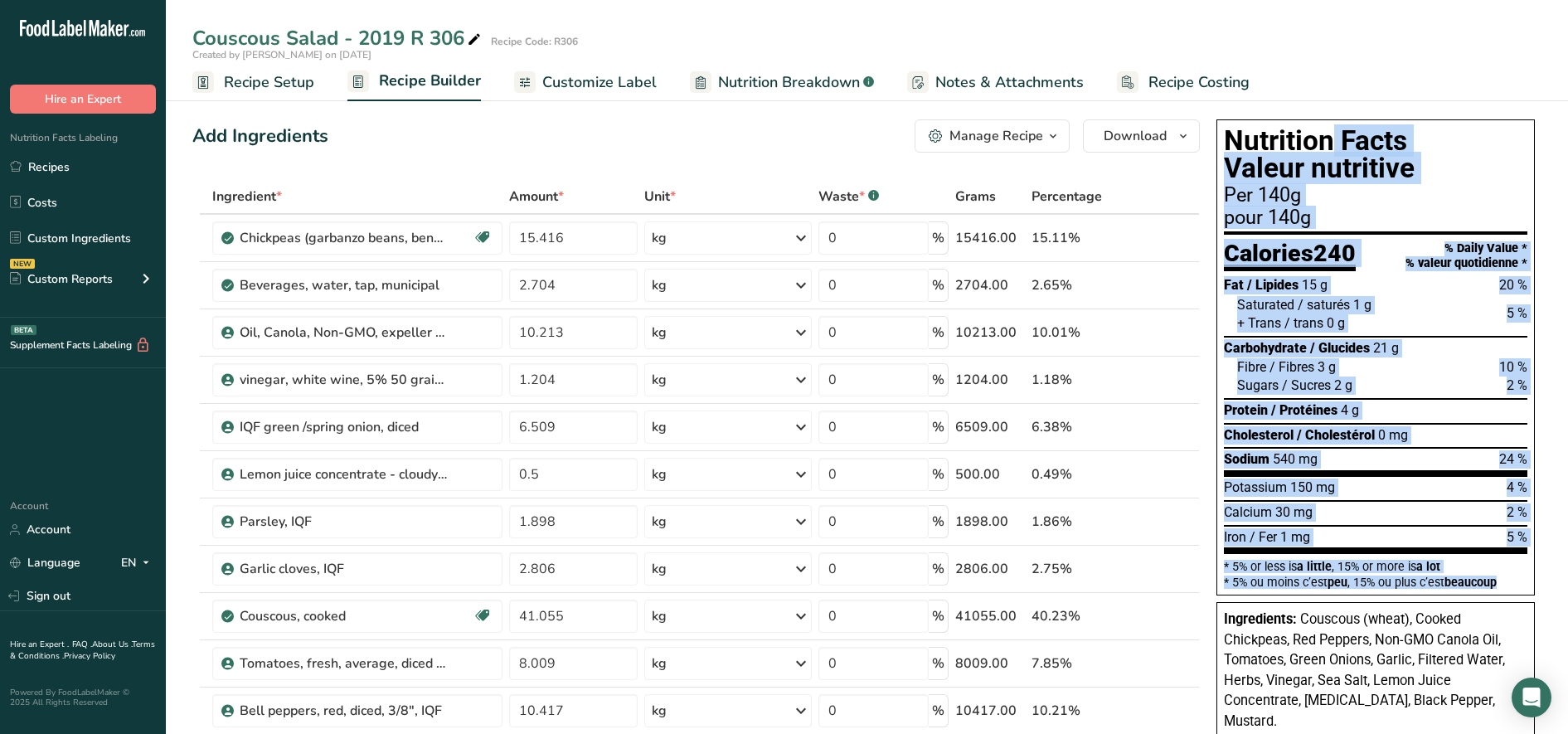
drag, startPoint x: 1223, startPoint y: 138, endPoint x: 1565, endPoint y: 580, distance: 558.9
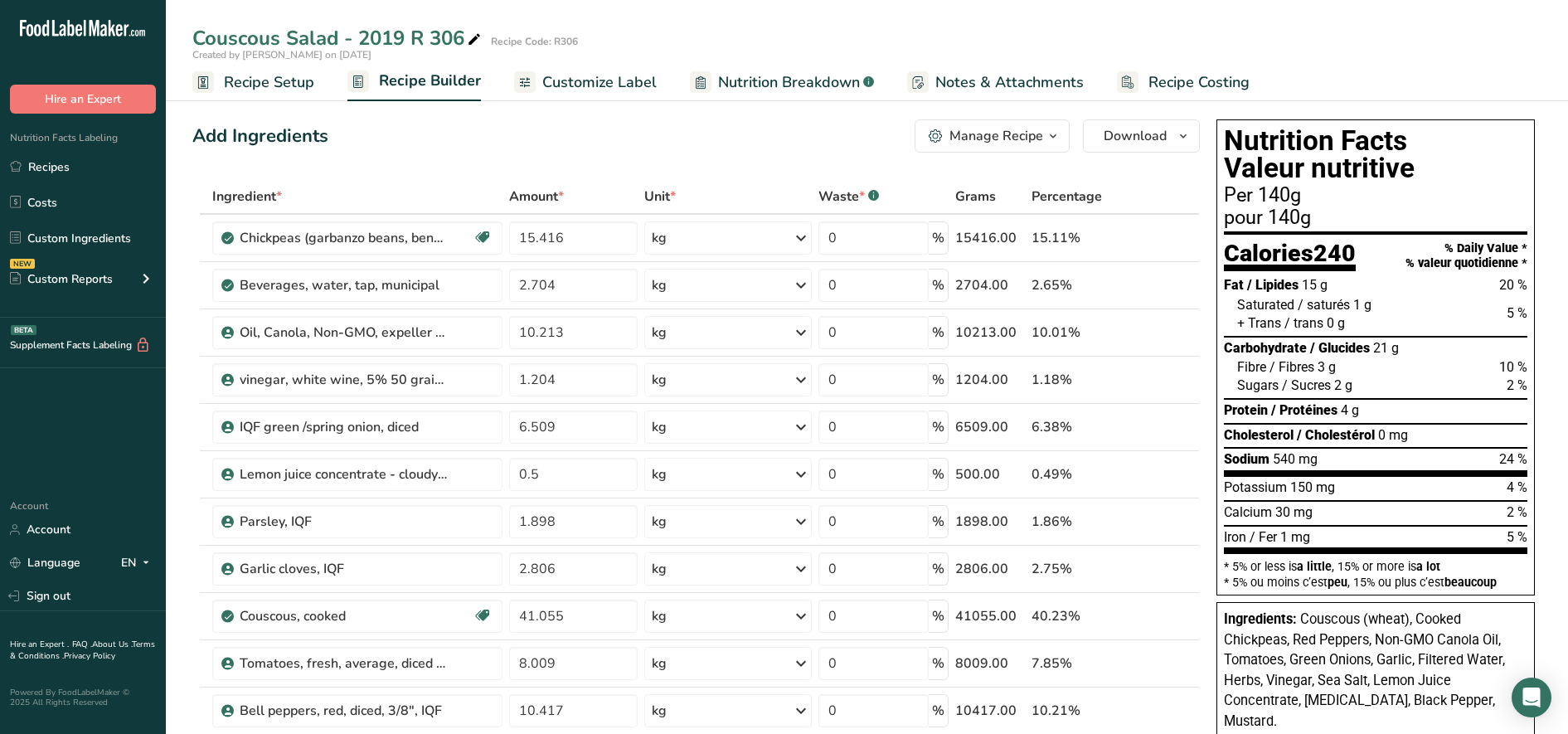
click at [574, 138] on div "Add Ingredients Manage Recipe Delete Recipe Duplicate Recipe Scale Recipe Save …" at bounding box center [696, 136] width 1008 height 33
drag, startPoint x: 192, startPoint y: 133, endPoint x: 552, endPoint y: 150, distance: 360.4
click at [552, 150] on div "Add Ingredients Manage Recipe Delete Recipe Duplicate Recipe Scale Recipe Save …" at bounding box center [696, 136] width 1008 height 33
drag, startPoint x: 552, startPoint y: 150, endPoint x: 416, endPoint y: 159, distance: 136.3
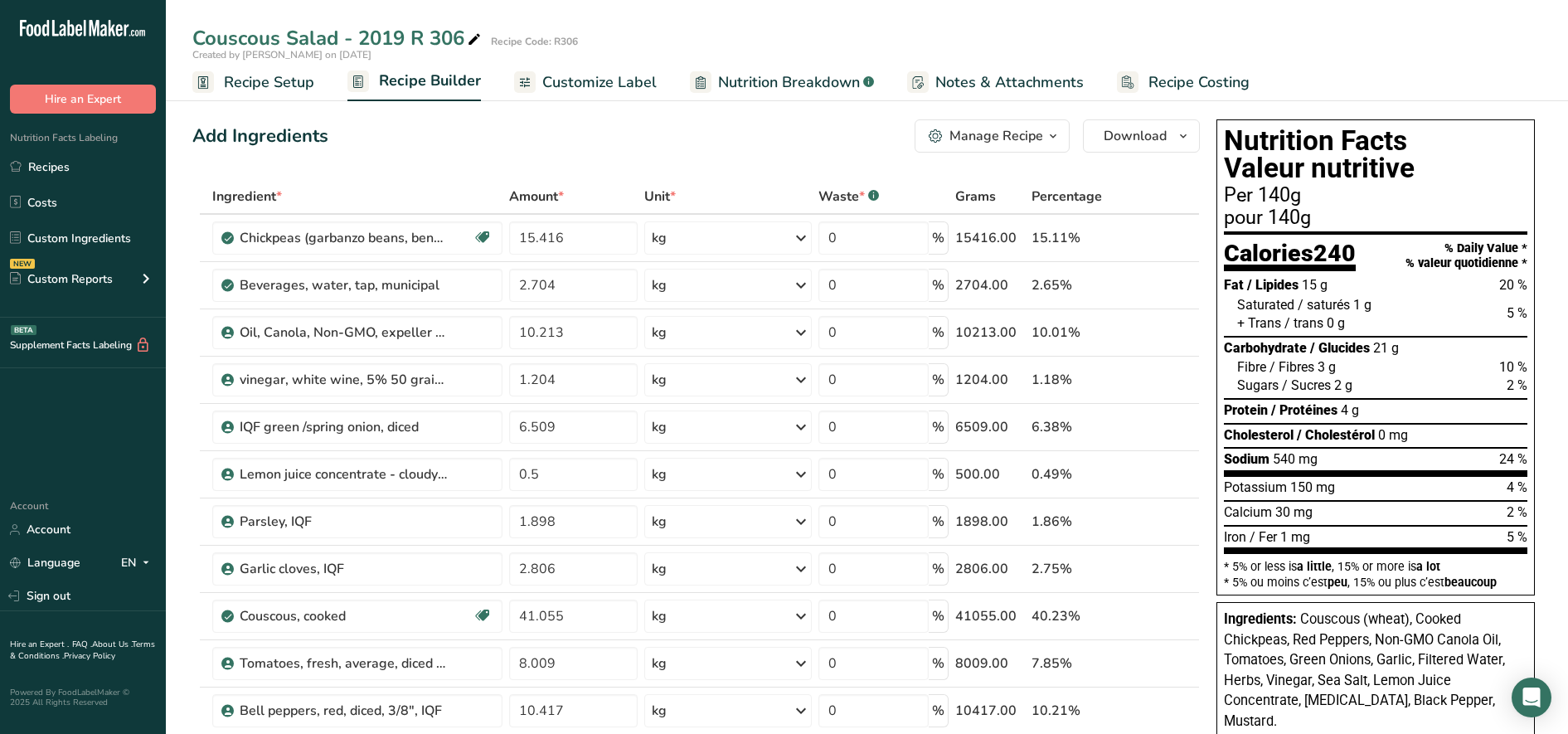
drag, startPoint x: 339, startPoint y: 138, endPoint x: 186, endPoint y: 128, distance: 153.3
click at [677, 133] on div "Add Ingredients Manage Recipe Delete Recipe Duplicate Recipe Scale Recipe Save …" at bounding box center [696, 136] width 1008 height 33
drag, startPoint x: 192, startPoint y: 141, endPoint x: 375, endPoint y: 110, distance: 185.6
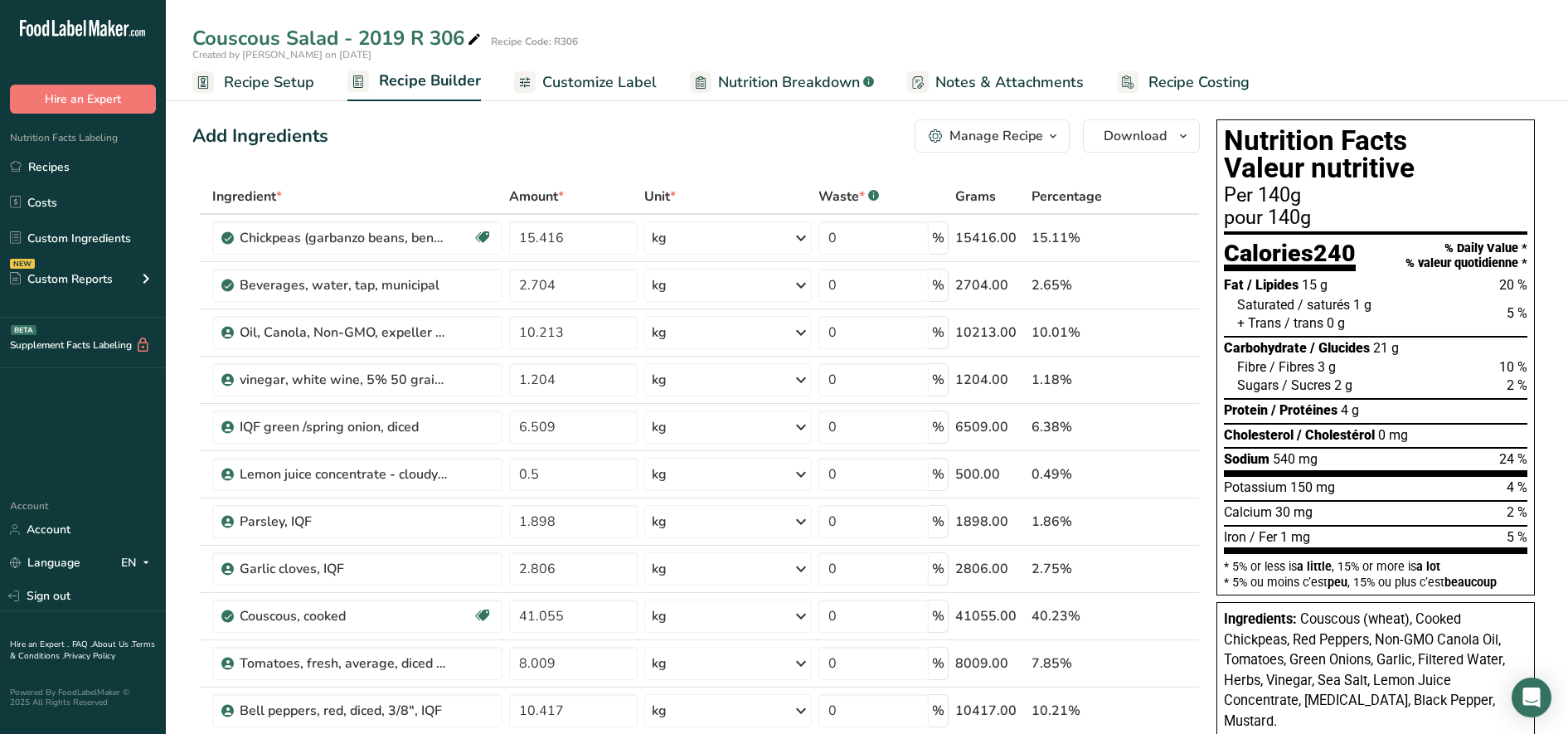
drag, startPoint x: 375, startPoint y: 110, endPoint x: 350, endPoint y: 158, distance: 54.1
drag, startPoint x: 334, startPoint y: 138, endPoint x: 183, endPoint y: 141, distance: 151.0
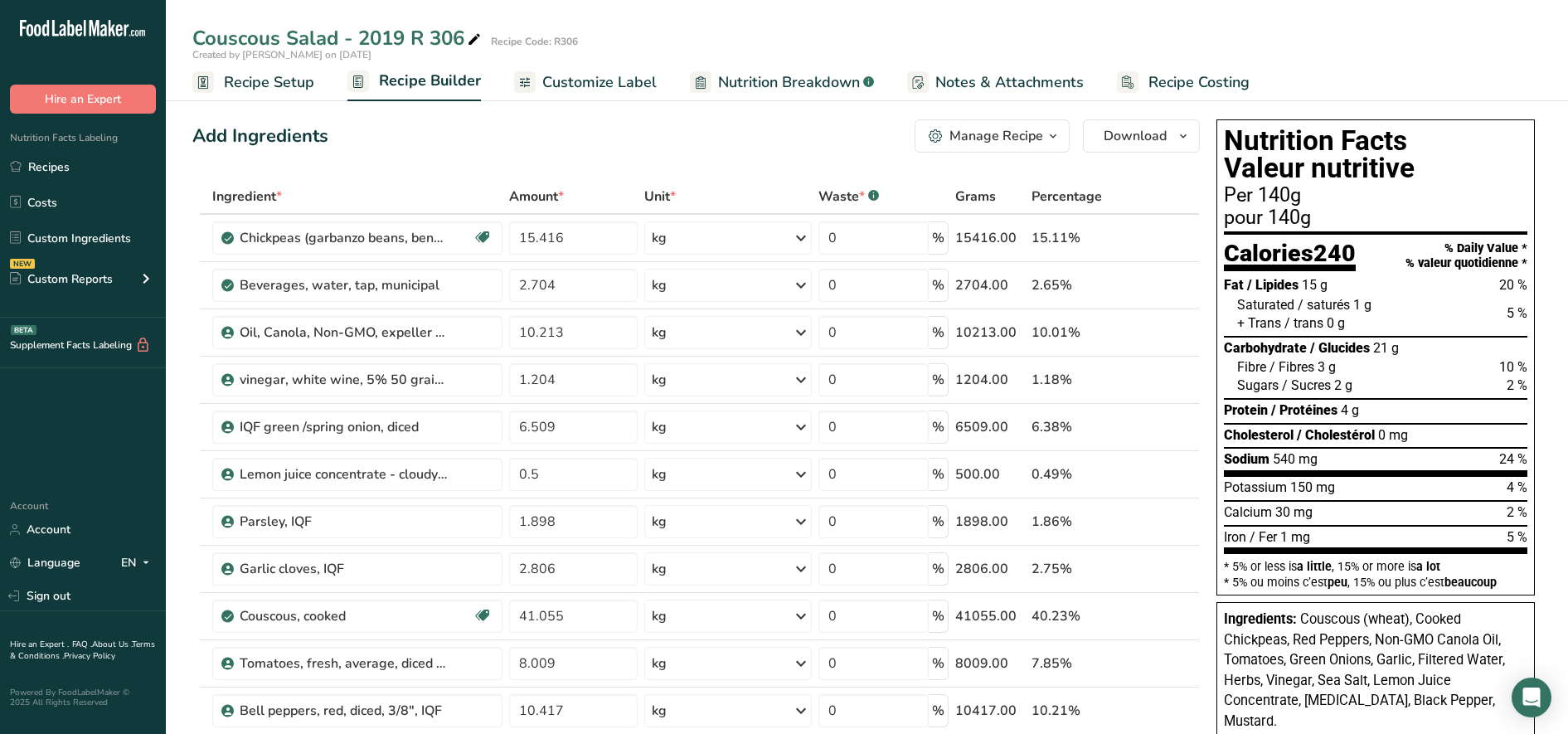
click at [694, 143] on div "Add Ingredients Manage Recipe Delete Recipe Duplicate Recipe Scale Recipe Save …" at bounding box center [696, 136] width 1008 height 33
click at [783, 125] on div "Add Ingredients Manage Recipe Delete Recipe Duplicate Recipe Scale Recipe Save …" at bounding box center [696, 136] width 1008 height 33
click at [818, 148] on div "Add Ingredients Manage Recipe Delete Recipe Duplicate Recipe Scale Recipe Save …" at bounding box center [696, 136] width 1008 height 33
click at [814, 143] on div "Add Ingredients Manage Recipe Delete Recipe Duplicate Recipe Scale Recipe Save …" at bounding box center [696, 136] width 1008 height 33
drag, startPoint x: 188, startPoint y: 133, endPoint x: 378, endPoint y: 130, distance: 190.0
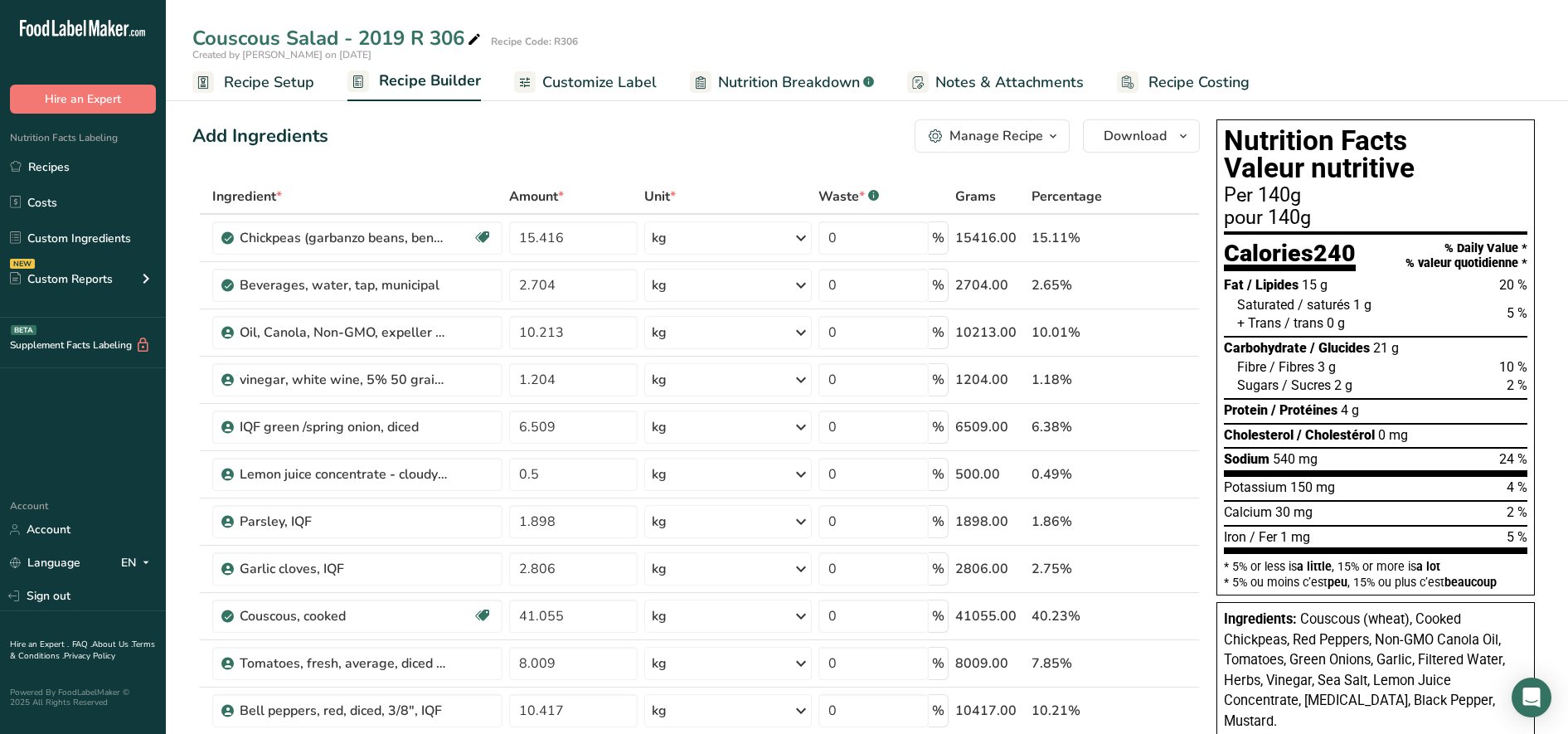
click at [819, 141] on div "Add Ingredients Manage Recipe Delete Recipe Duplicate Recipe Scale Recipe Save …" at bounding box center [696, 136] width 1008 height 33
drag, startPoint x: 334, startPoint y: 141, endPoint x: 153, endPoint y: 133, distance: 181.2
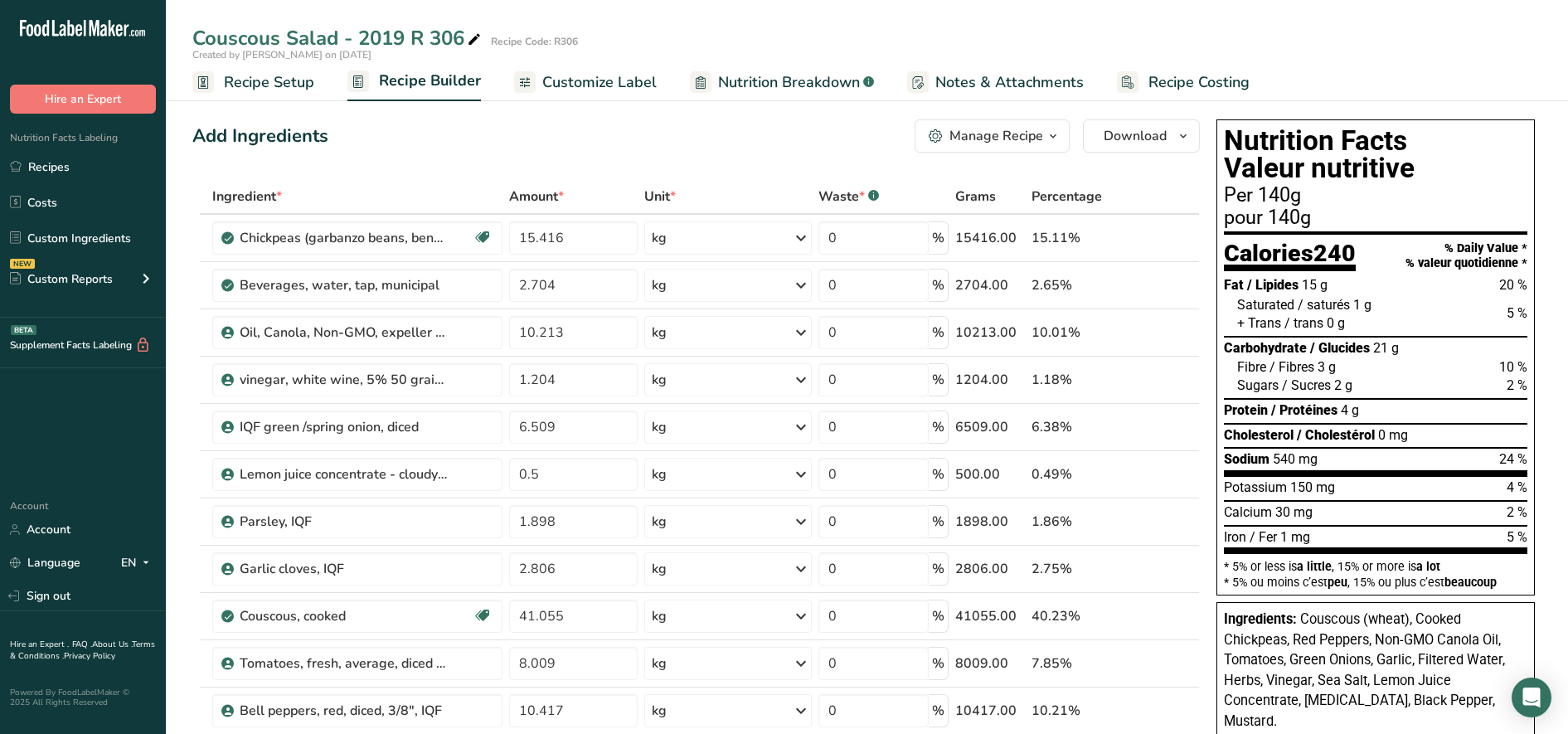
click at [746, 125] on div "Add Ingredients Manage Recipe Delete Recipe Duplicate Recipe Scale Recipe Save …" at bounding box center [696, 136] width 1008 height 33
click at [817, 149] on div "Add Ingredients Manage Recipe Delete Recipe Duplicate Recipe Scale Recipe Save …" at bounding box center [696, 136] width 1008 height 33
click at [819, 150] on div "Add Ingredients Manage Recipe Delete Recipe Duplicate Recipe Scale Recipe Save …" at bounding box center [696, 136] width 1008 height 33
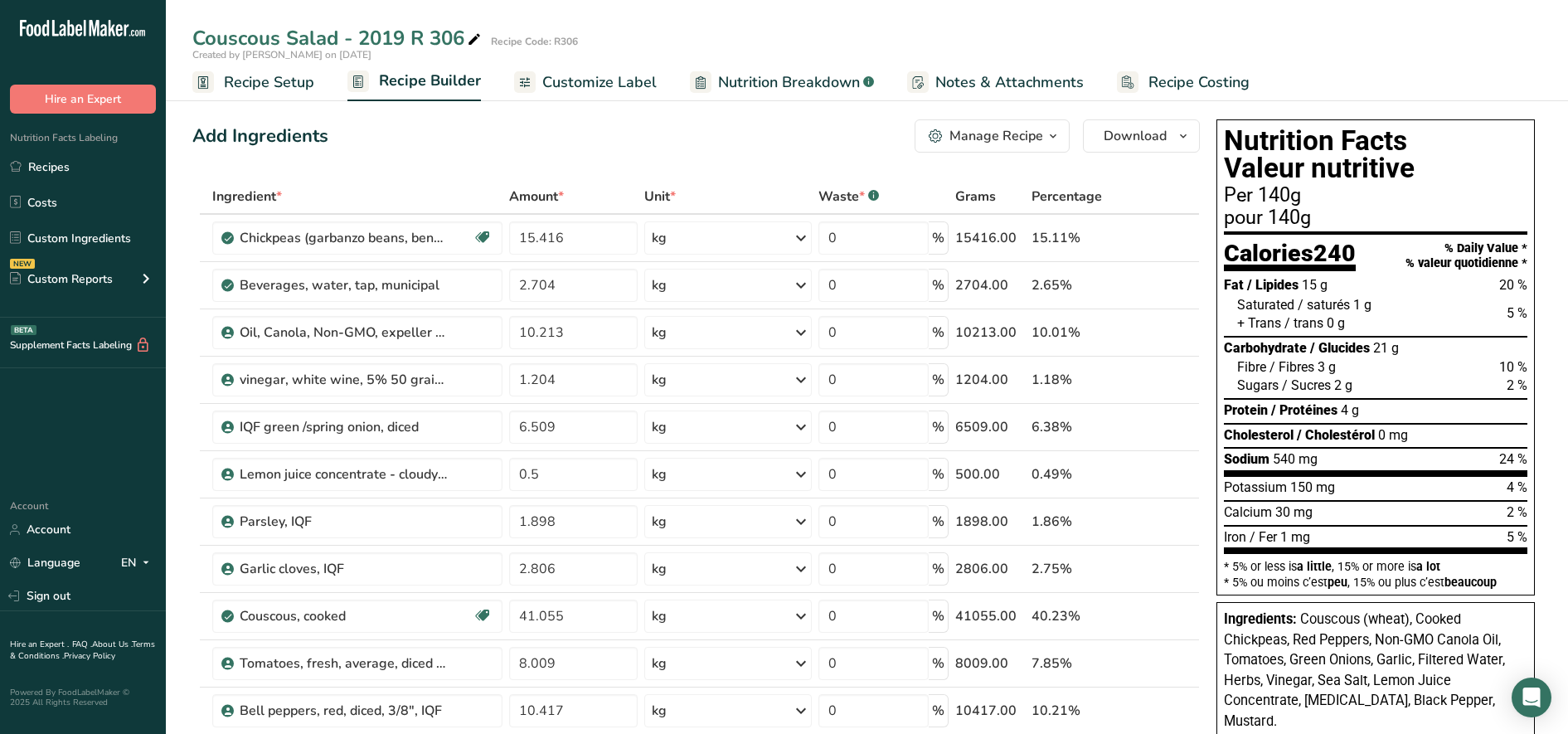
click at [787, 144] on div "Add Ingredients Manage Recipe Delete Recipe Duplicate Recipe Scale Recipe Save …" at bounding box center [696, 136] width 1008 height 33
click at [790, 149] on div "Add Ingredients Manage Recipe Delete Recipe Duplicate Recipe Scale Recipe Save …" at bounding box center [696, 136] width 1008 height 33
click at [818, 150] on div "Add Ingredients Manage Recipe Delete Recipe Duplicate Recipe Scale Recipe Save …" at bounding box center [696, 136] width 1008 height 33
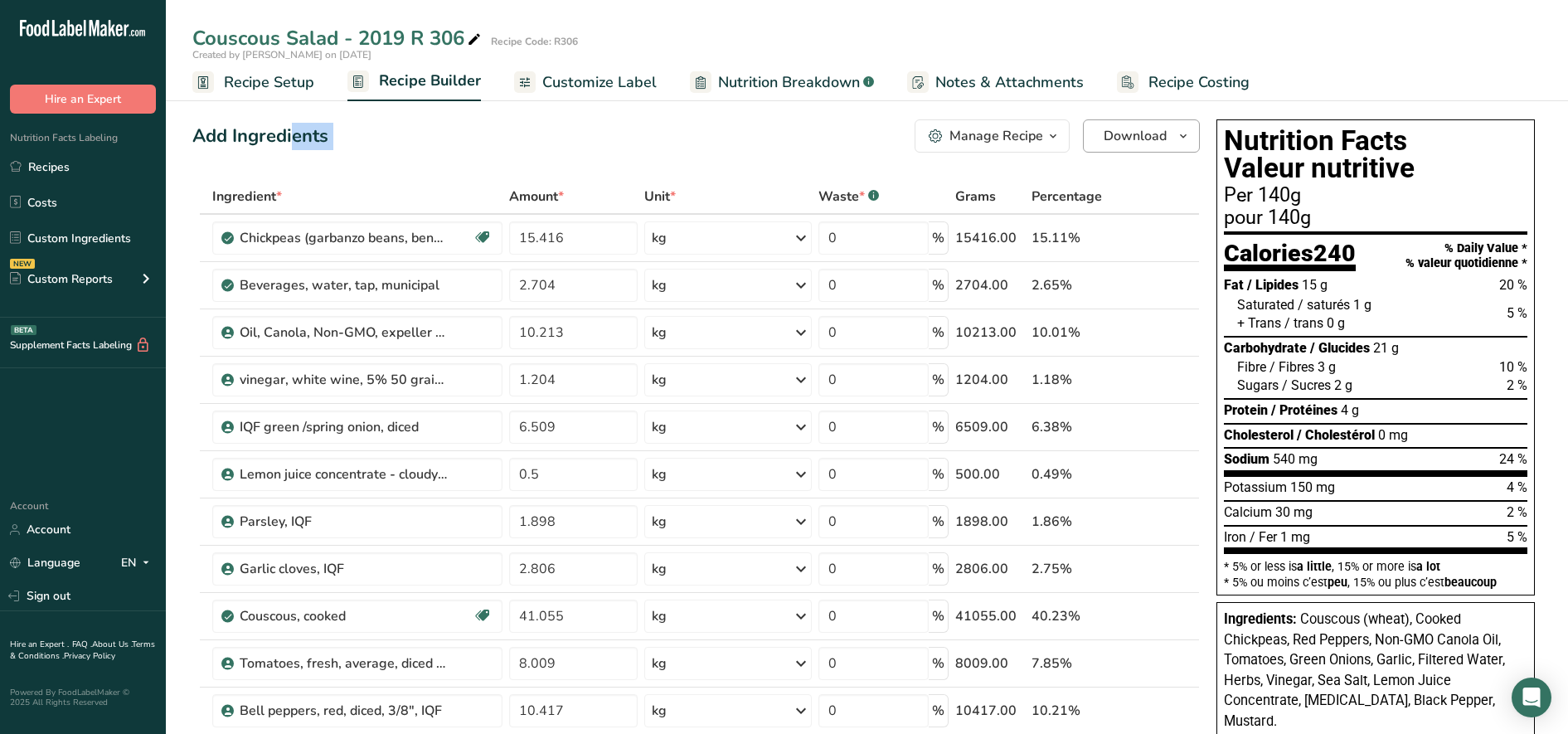
drag, startPoint x: 167, startPoint y: 152, endPoint x: 1134, endPoint y: 135, distance: 967.1
drag, startPoint x: 1209, startPoint y: 109, endPoint x: 1355, endPoint y: 258, distance: 208.6
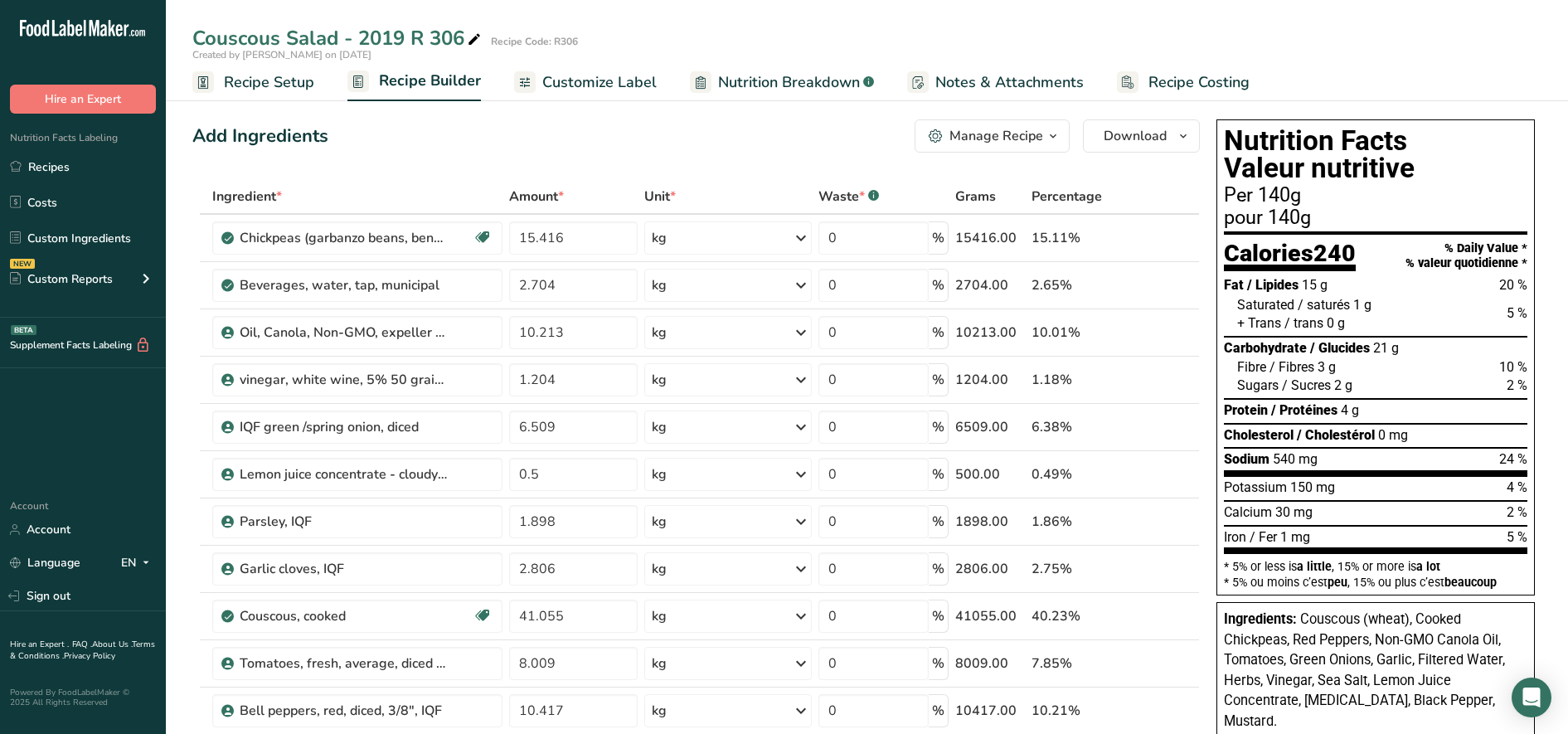
drag, startPoint x: 1356, startPoint y: 258, endPoint x: 1353, endPoint y: 55, distance: 203.0
click at [1353, 55] on div "Created by [PERSON_NAME] on [DATE]" at bounding box center [867, 55] width 1402 height 15
click at [771, 147] on div "Add Ingredients Manage Recipe Delete Recipe Duplicate Recipe Scale Recipe Save …" at bounding box center [696, 136] width 1008 height 33
drag, startPoint x: 194, startPoint y: 132, endPoint x: 531, endPoint y: 125, distance: 337.1
click at [526, 121] on div "Add Ingredients Manage Recipe Delete Recipe Duplicate Recipe Scale Recipe Save …" at bounding box center [696, 136] width 1008 height 33
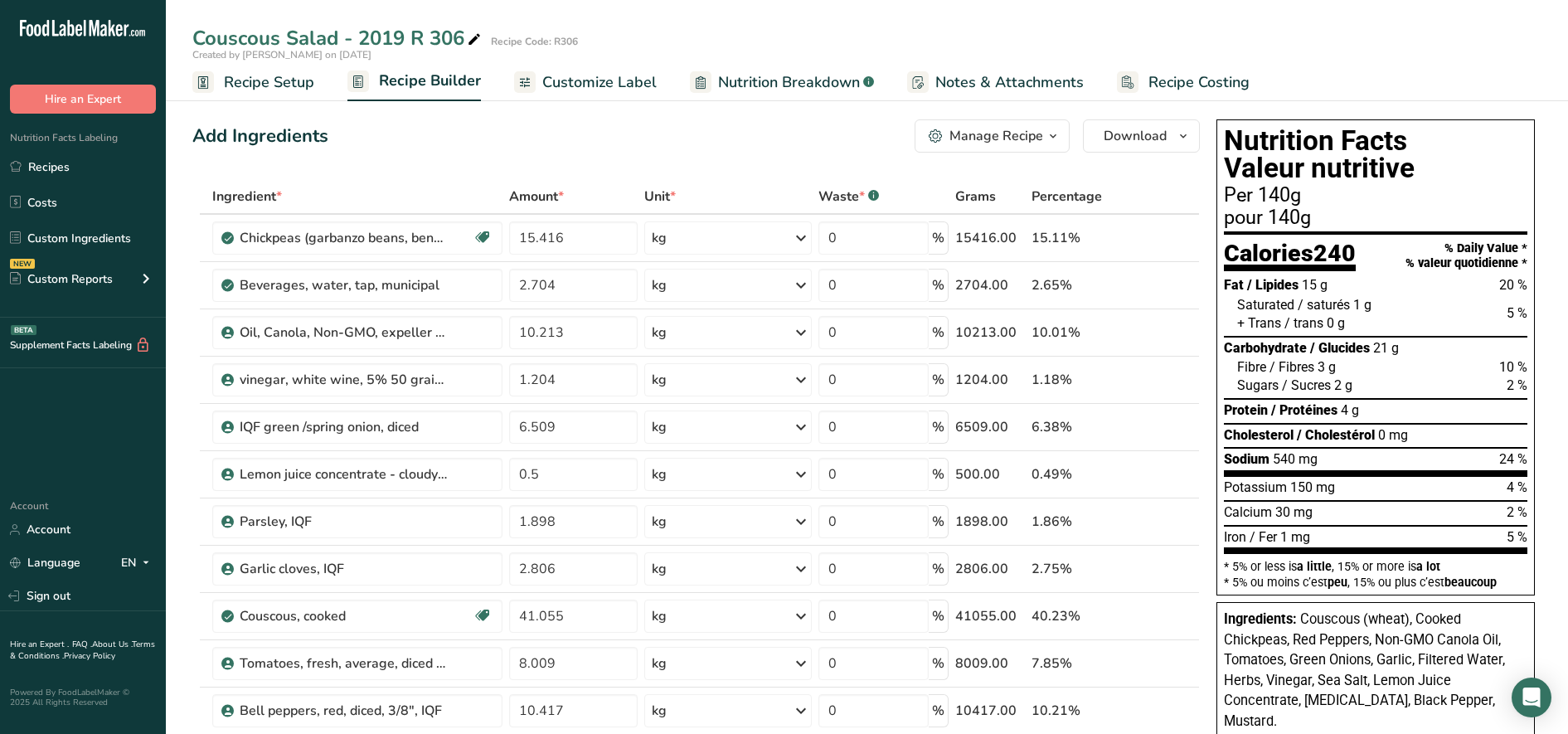
click at [817, 151] on div "Add Ingredients Manage Recipe Delete Recipe Duplicate Recipe Scale Recipe Save …" at bounding box center [696, 136] width 1008 height 33
drag, startPoint x: 192, startPoint y: 129, endPoint x: 603, endPoint y: 144, distance: 411.3
click at [603, 144] on div "Add Ingredients Manage Recipe Delete Recipe Duplicate Recipe Scale Recipe Save …" at bounding box center [696, 136] width 1008 height 33
drag, startPoint x: 603, startPoint y: 144, endPoint x: 776, endPoint y: 149, distance: 173.1
click at [776, 149] on div "Add Ingredients Manage Recipe Delete Recipe Duplicate Recipe Scale Recipe Save …" at bounding box center [696, 136] width 1008 height 33
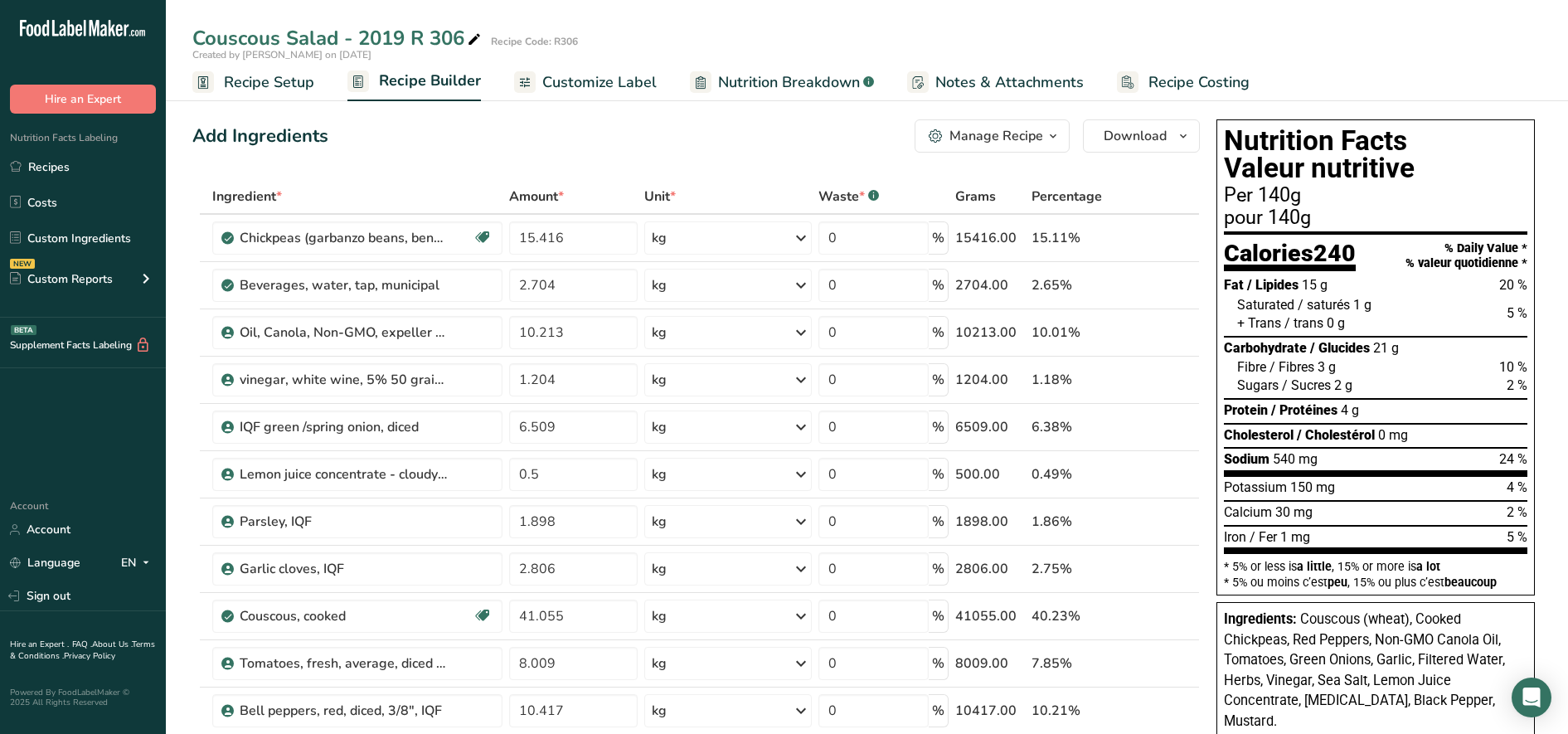
click at [813, 150] on div "Add Ingredients Manage Recipe Delete Recipe Duplicate Recipe Scale Recipe Save …" at bounding box center [696, 136] width 1008 height 33
drag, startPoint x: 192, startPoint y: 139, endPoint x: 865, endPoint y: 126, distance: 673.1
click at [868, 125] on div "Add Ingredients Manage Recipe Delete Recipe Duplicate Recipe Scale Recipe Save …" at bounding box center [696, 136] width 1008 height 33
drag, startPoint x: 865, startPoint y: 126, endPoint x: 810, endPoint y: 143, distance: 57.6
click at [810, 143] on div "Add Ingredients Manage Recipe Delete Recipe Duplicate Recipe Scale Recipe Save …" at bounding box center [696, 136] width 1008 height 33
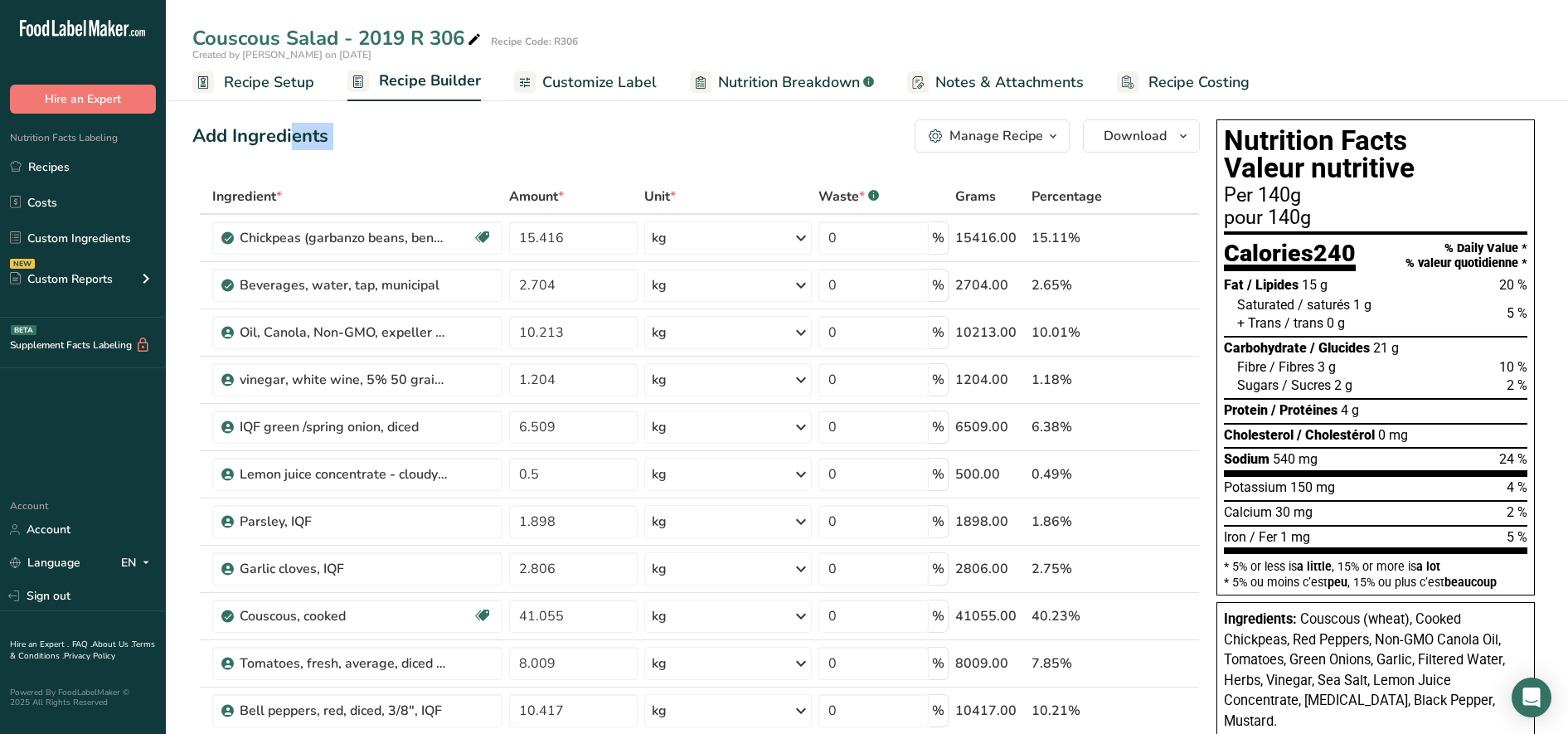
click at [810, 152] on div "Add Ingredients Manage Recipe Delete Recipe Duplicate Recipe Scale Recipe Save …" at bounding box center [696, 136] width 1008 height 33
